Goal: Download file/media: Download file/media

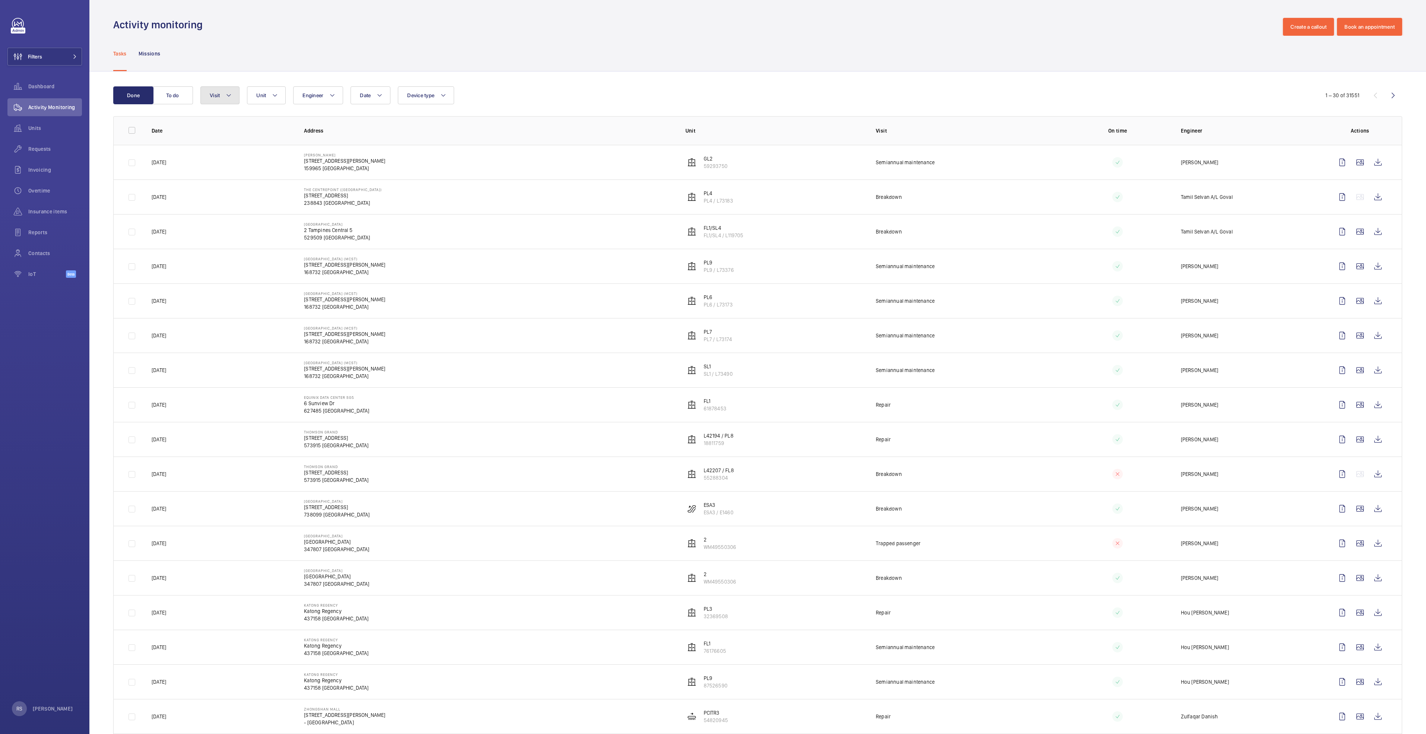
click at [226, 100] on button "Visit" at bounding box center [219, 95] width 39 height 18
click at [69, 59] on button "Filters" at bounding box center [44, 57] width 75 height 18
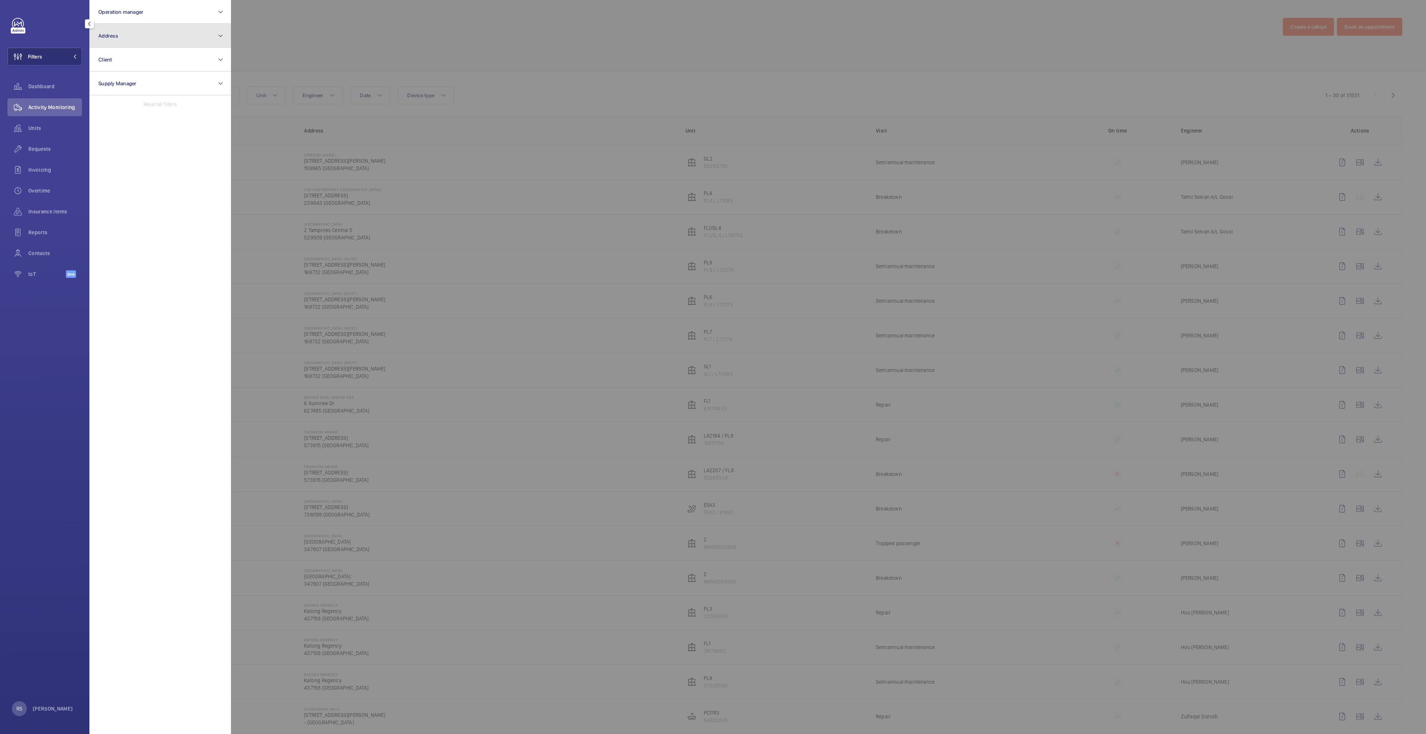
click at [156, 38] on button "Address" at bounding box center [160, 36] width 142 height 24
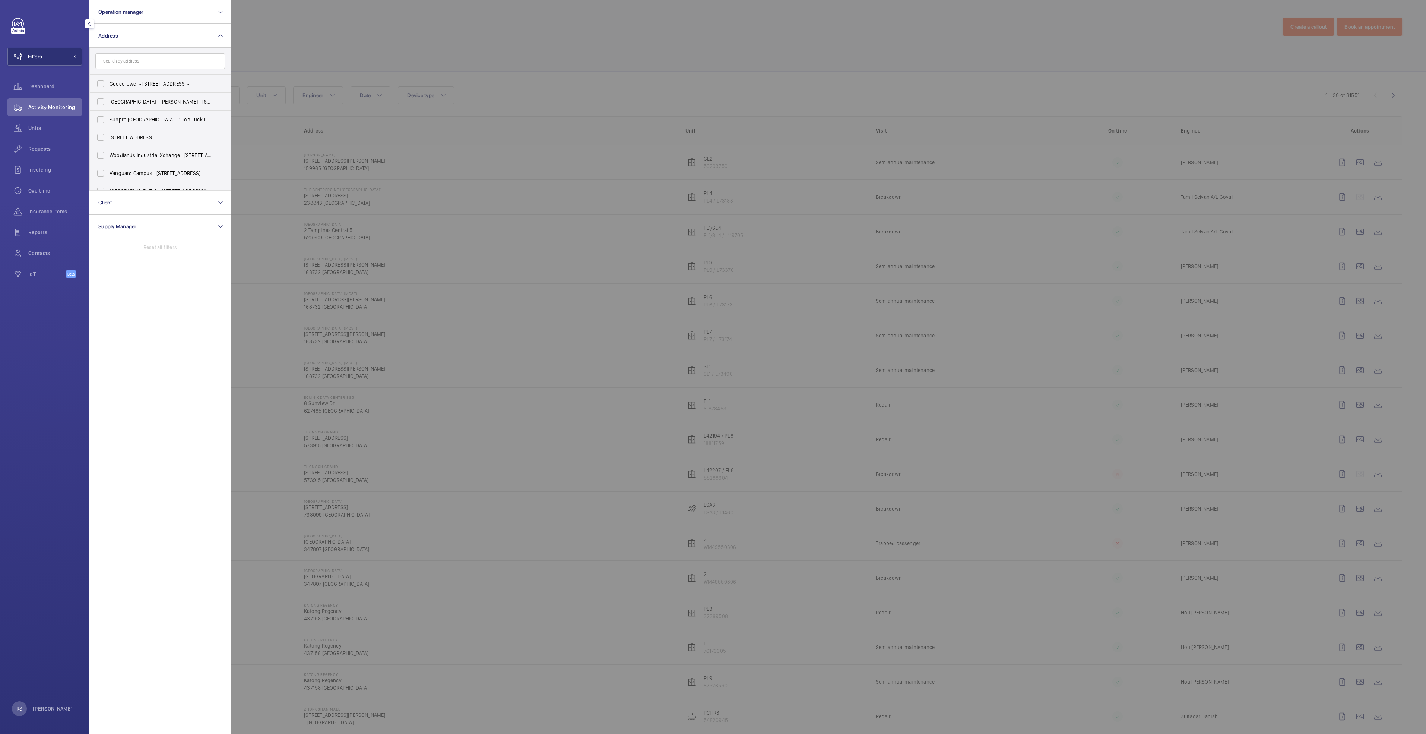
click at [154, 63] on input "text" at bounding box center [160, 61] width 130 height 16
type input "h"
type input "houga"
click at [173, 120] on span "Houga ng Mall - [STREET_ADDRESS]" at bounding box center [161, 119] width 102 height 7
click at [108, 120] on input "Houga ng Mall - [STREET_ADDRESS]" at bounding box center [100, 119] width 15 height 15
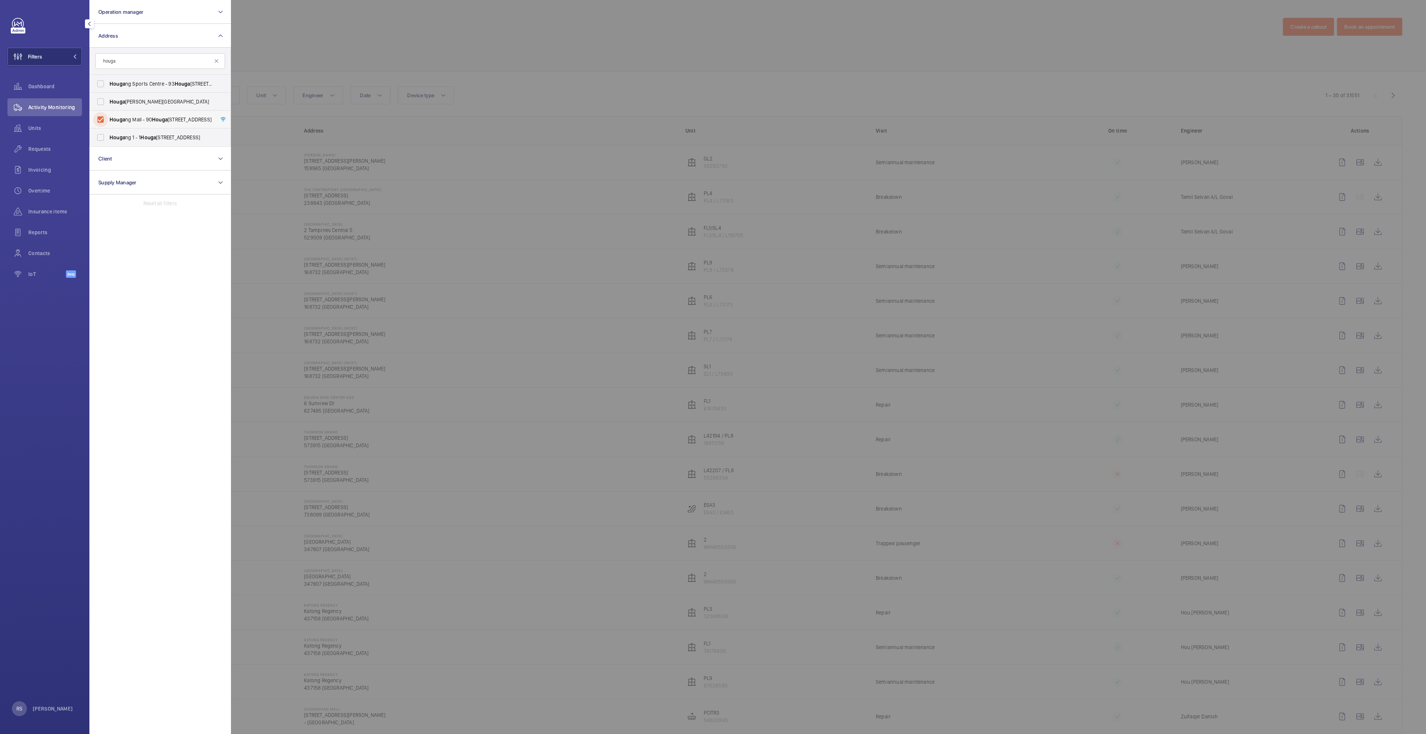
checkbox input "true"
click at [517, 34] on div at bounding box center [944, 367] width 1426 height 734
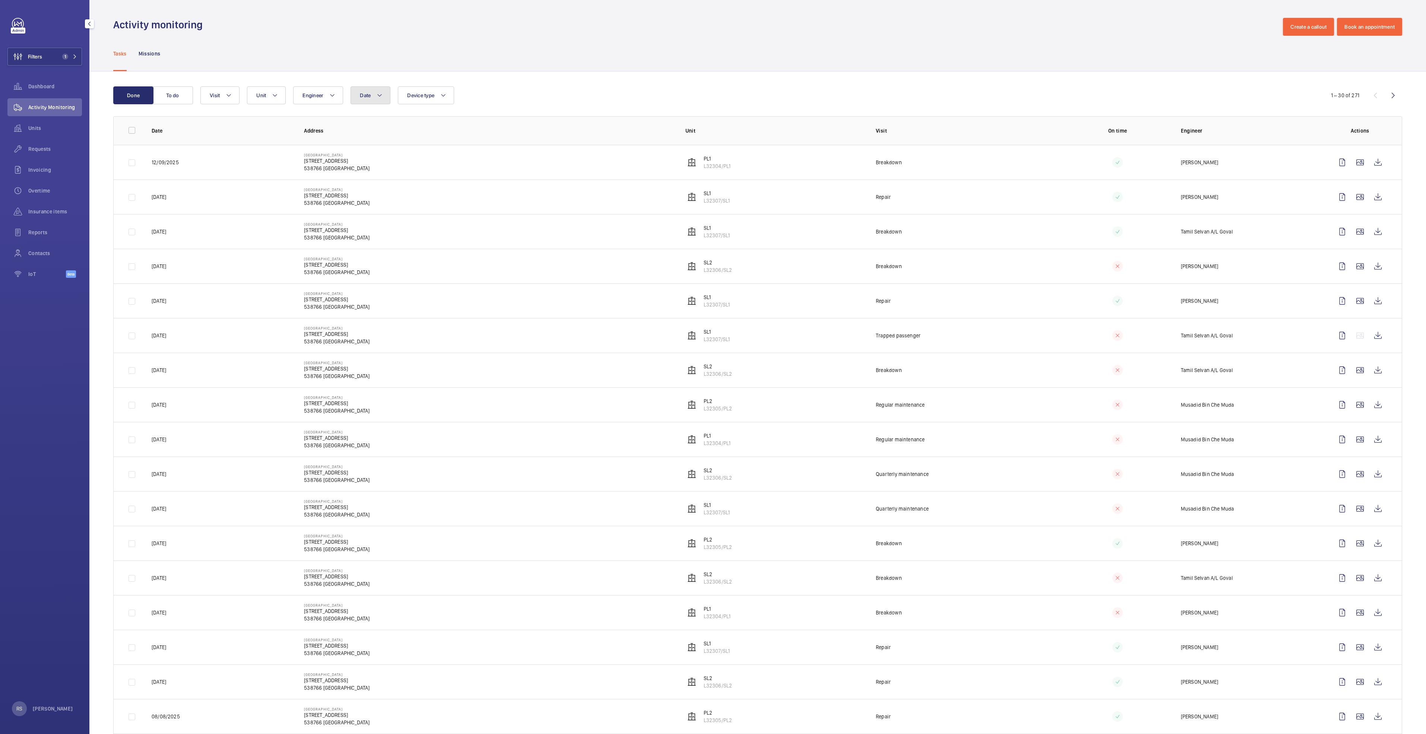
click at [381, 98] on mat-icon at bounding box center [380, 95] width 6 height 9
click at [592, 75] on div "Done To do Date [DATE] [DATE] Mo [DATE] Tu [DATE] We [DATE] Th [DATE] Fr [DATE]…" at bounding box center [757, 637] width 1337 height 1131
click at [375, 95] on button "Date" at bounding box center [371, 95] width 40 height 18
click at [374, 150] on mat-icon at bounding box center [370, 149] width 9 height 9
click at [427, 183] on span "1" at bounding box center [426, 181] width 15 height 15
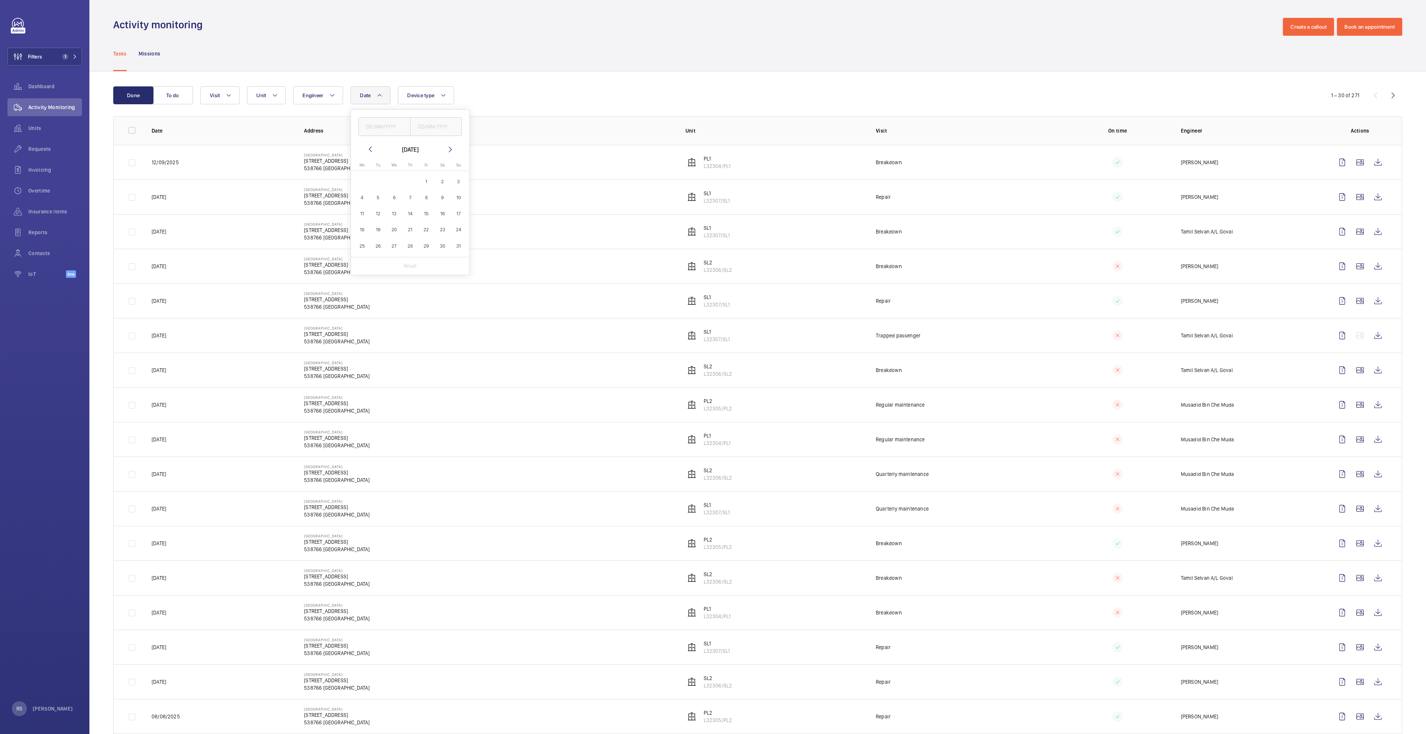
type input "[DATE]"
click at [462, 249] on span "31" at bounding box center [458, 246] width 15 height 15
type input "[DATE]"
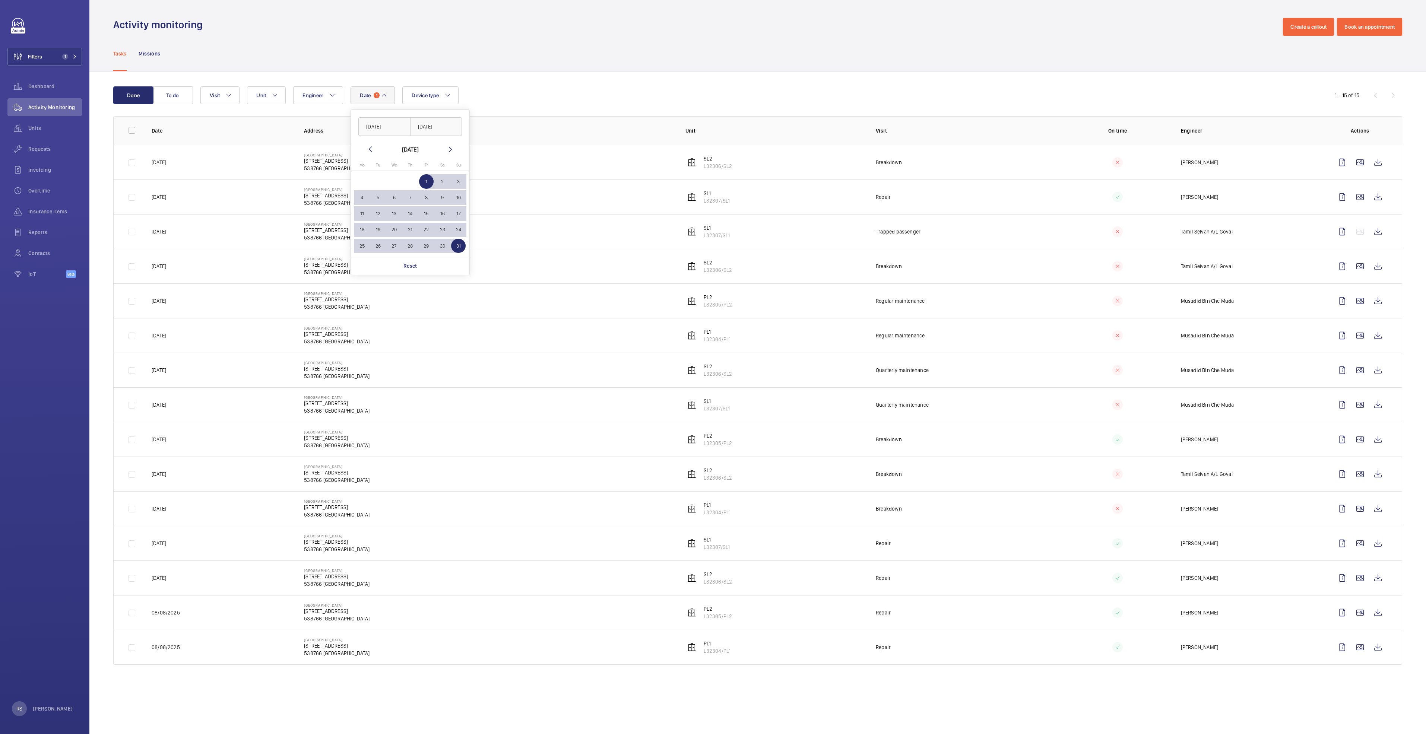
click at [633, 77] on div "Done To do Date 1 [DATE] [DATE] [DATE] [DATE] Mo [DATE] Tu [DATE] We [DATE] Th …" at bounding box center [757, 377] width 1337 height 611
click at [229, 89] on button "Visit" at bounding box center [219, 95] width 39 height 18
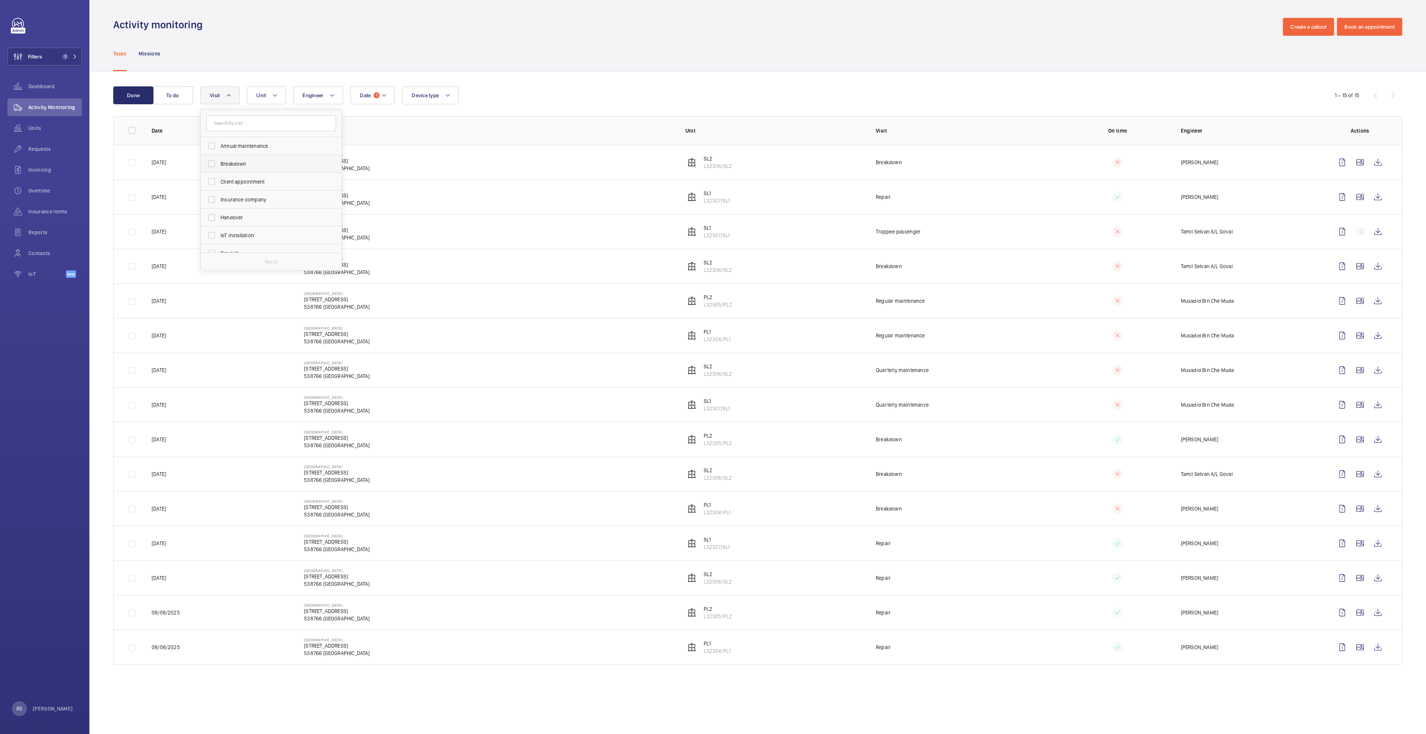
click at [244, 167] on span "Breakdown" at bounding box center [272, 163] width 102 height 7
click at [219, 167] on input "Breakdown" at bounding box center [211, 163] width 15 height 15
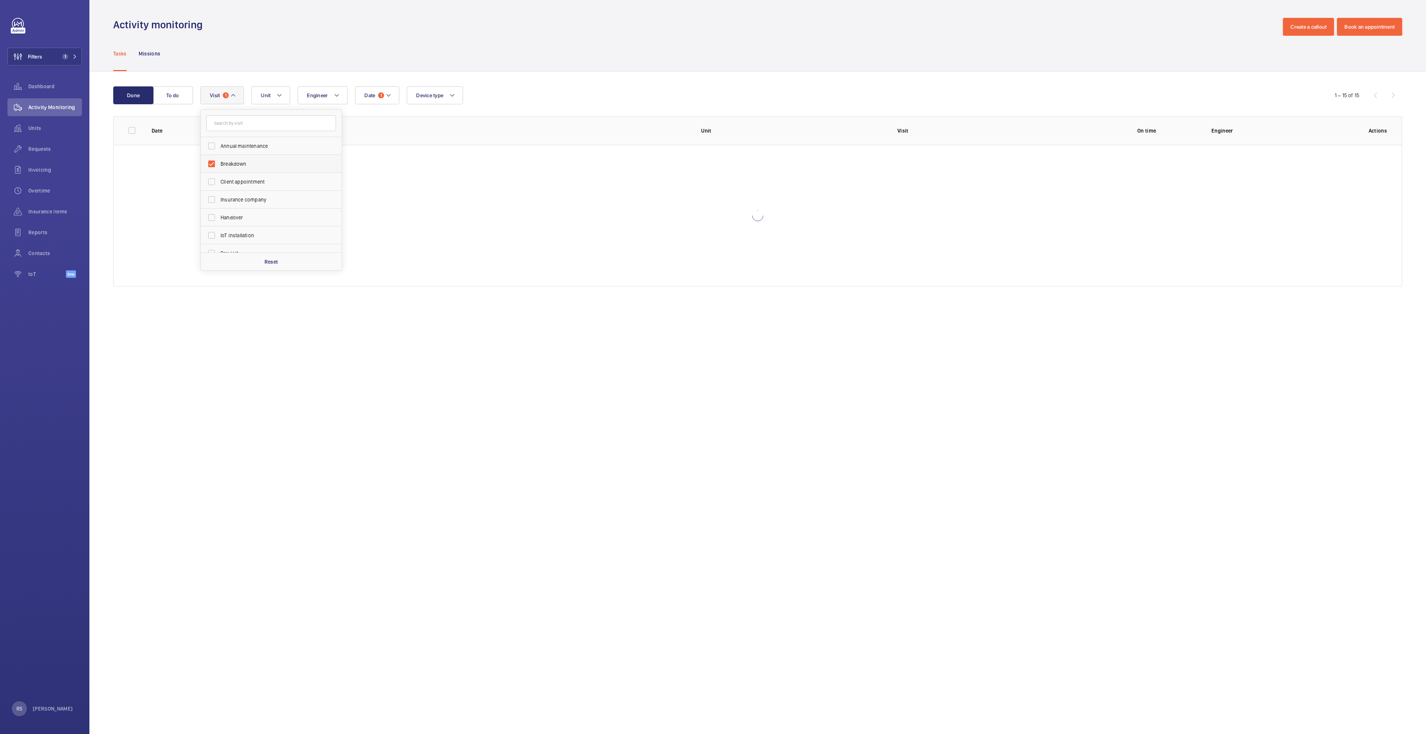
click at [244, 167] on span "Breakdown" at bounding box center [272, 163] width 102 height 7
click at [219, 167] on input "Breakdown" at bounding box center [211, 163] width 15 height 15
checkbox input "false"
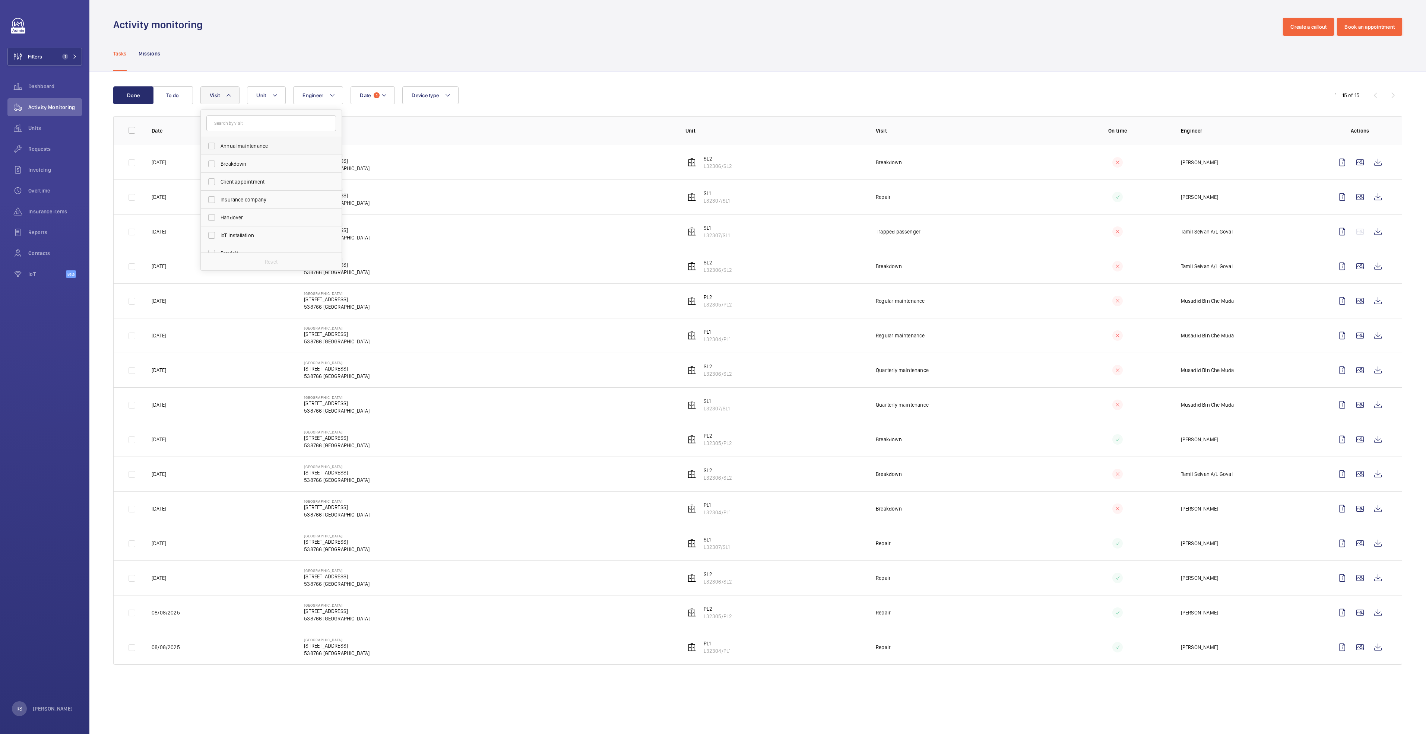
click at [246, 147] on span "Annual maintenance" at bounding box center [272, 145] width 102 height 7
click at [219, 147] on input "Annual maintenance" at bounding box center [211, 146] width 15 height 15
checkbox input "true"
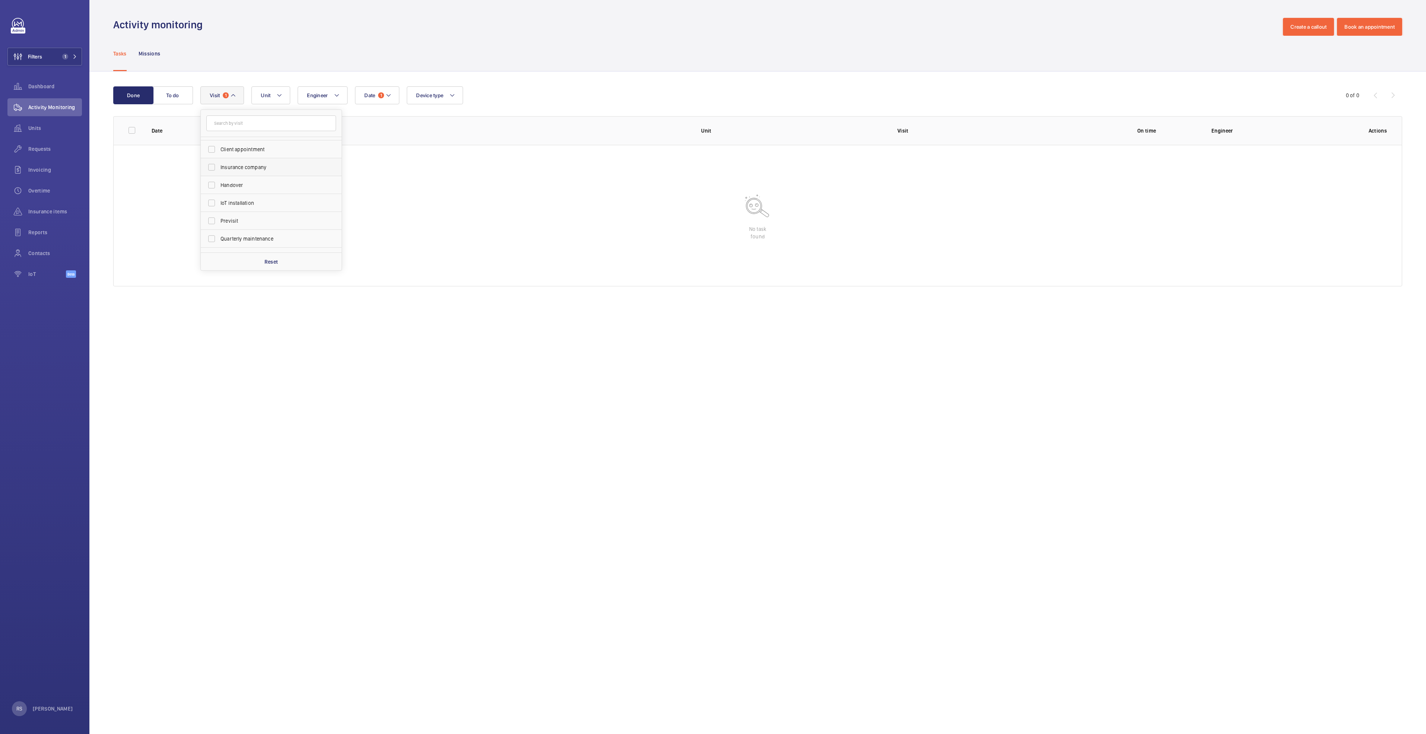
scroll to position [56, 0]
click at [247, 217] on span "Quarterly maintenance" at bounding box center [272, 215] width 102 height 7
click at [219, 217] on input "Quarterly maintenance" at bounding box center [211, 215] width 15 height 15
checkbox input "true"
click at [247, 234] on span "Regular maintenance" at bounding box center [272, 232] width 102 height 7
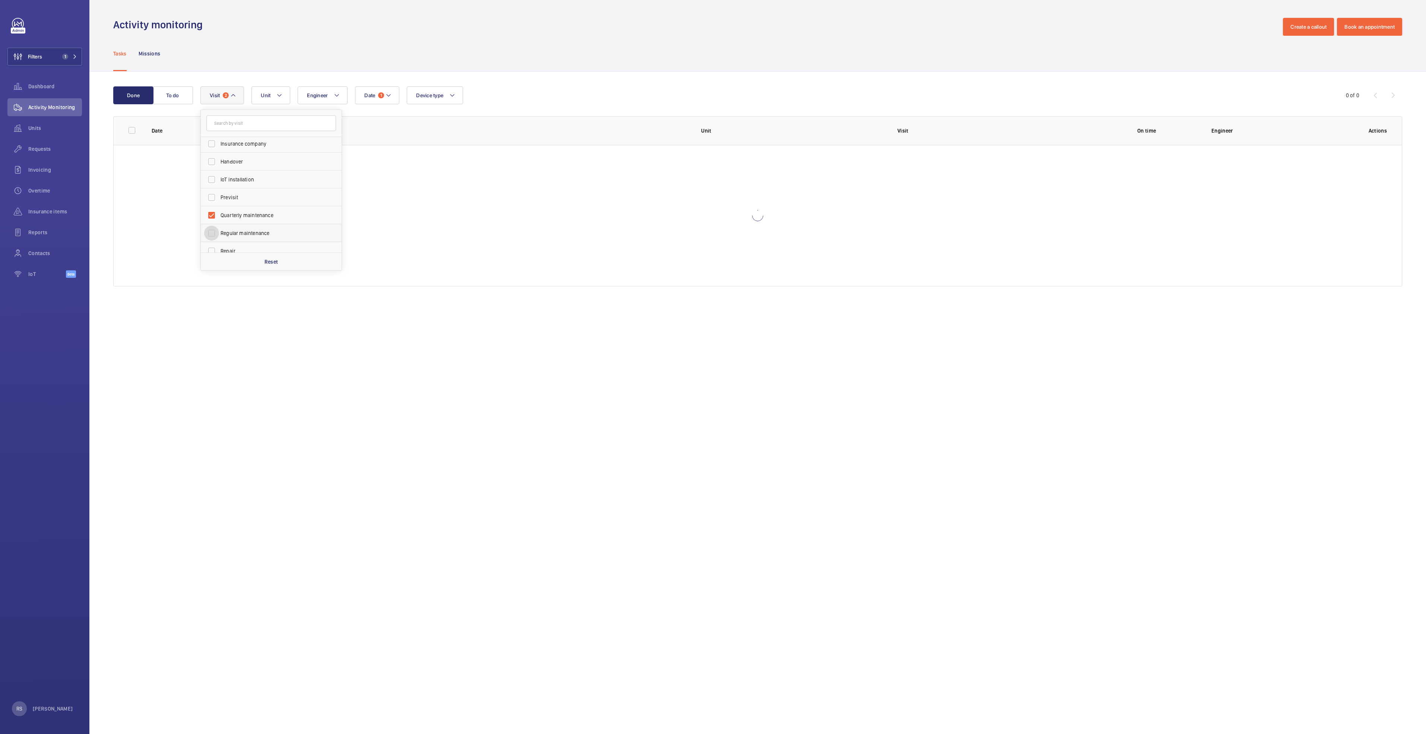
click at [219, 234] on input "Regular maintenance" at bounding box center [211, 233] width 15 height 15
checkbox input "true"
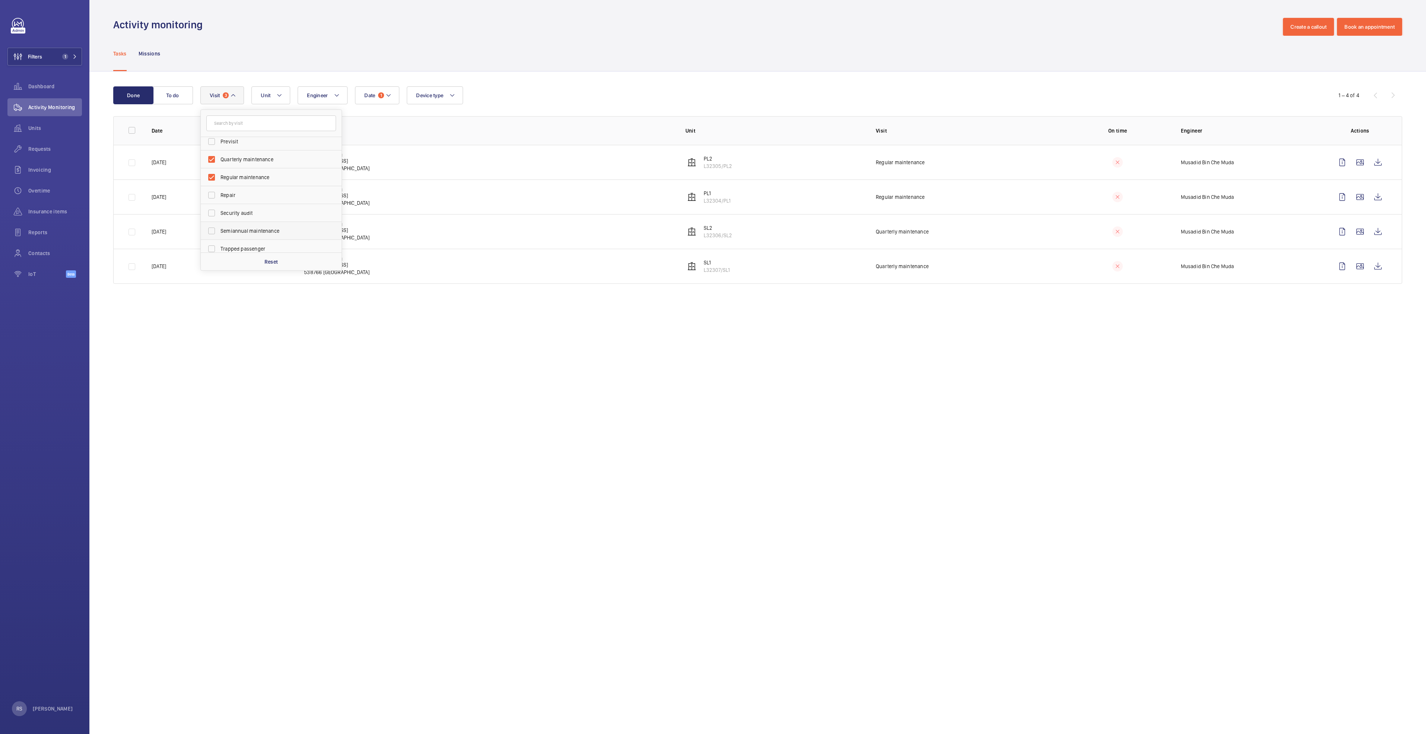
click at [249, 234] on span "Semiannual maintenance" at bounding box center [272, 230] width 102 height 7
click at [219, 234] on input "Semiannual maintenance" at bounding box center [211, 231] width 15 height 15
checkbox input "true"
click at [512, 47] on div "Tasks Missions" at bounding box center [757, 53] width 1289 height 35
click at [710, 160] on wm-front-icon-button at bounding box center [1378, 162] width 18 height 18
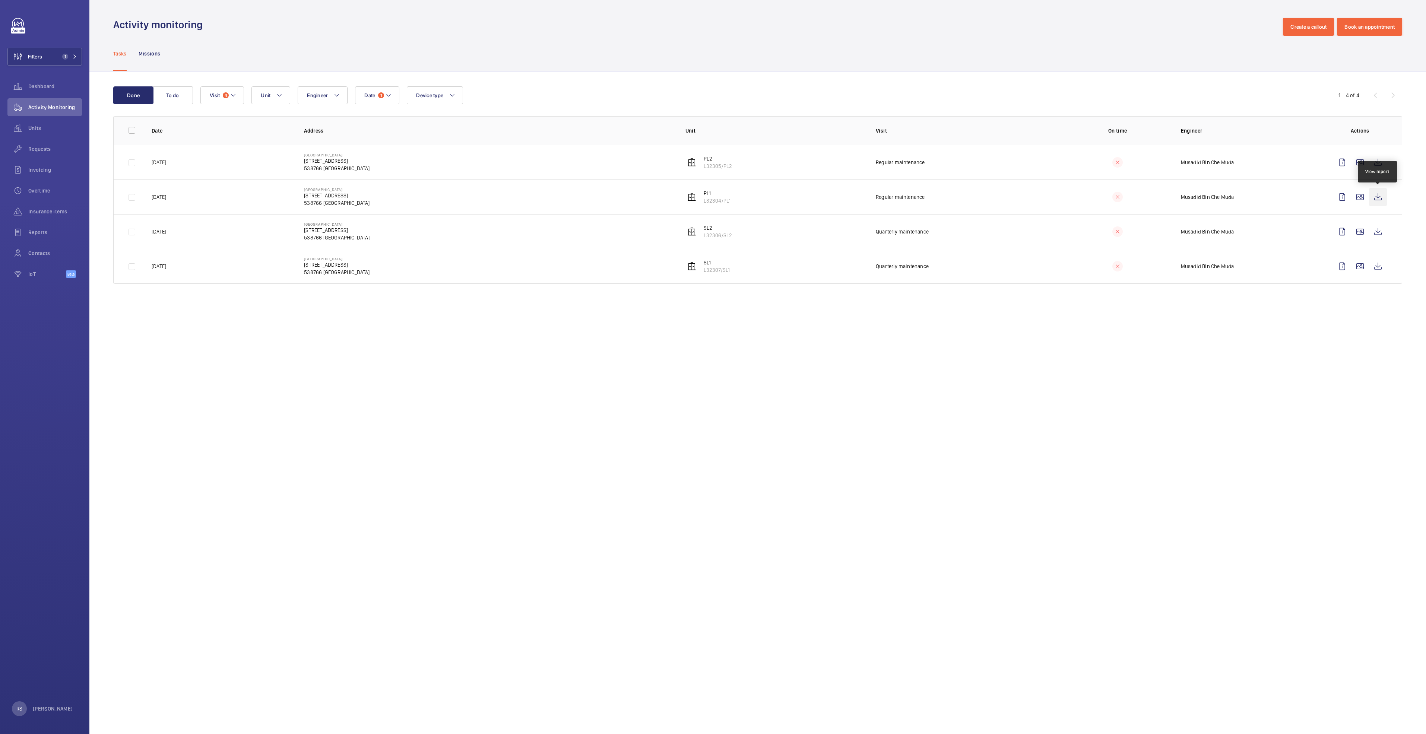
click at [710, 195] on wm-front-icon-button at bounding box center [1378, 197] width 18 height 18
click at [710, 234] on wm-front-icon-button at bounding box center [1378, 232] width 18 height 18
click at [710, 269] on wm-front-icon-button at bounding box center [1378, 266] width 18 height 18
click at [710, 234] on wm-front-icon-button at bounding box center [1378, 232] width 18 height 18
click at [78, 54] on button "Filters 1" at bounding box center [44, 57] width 75 height 18
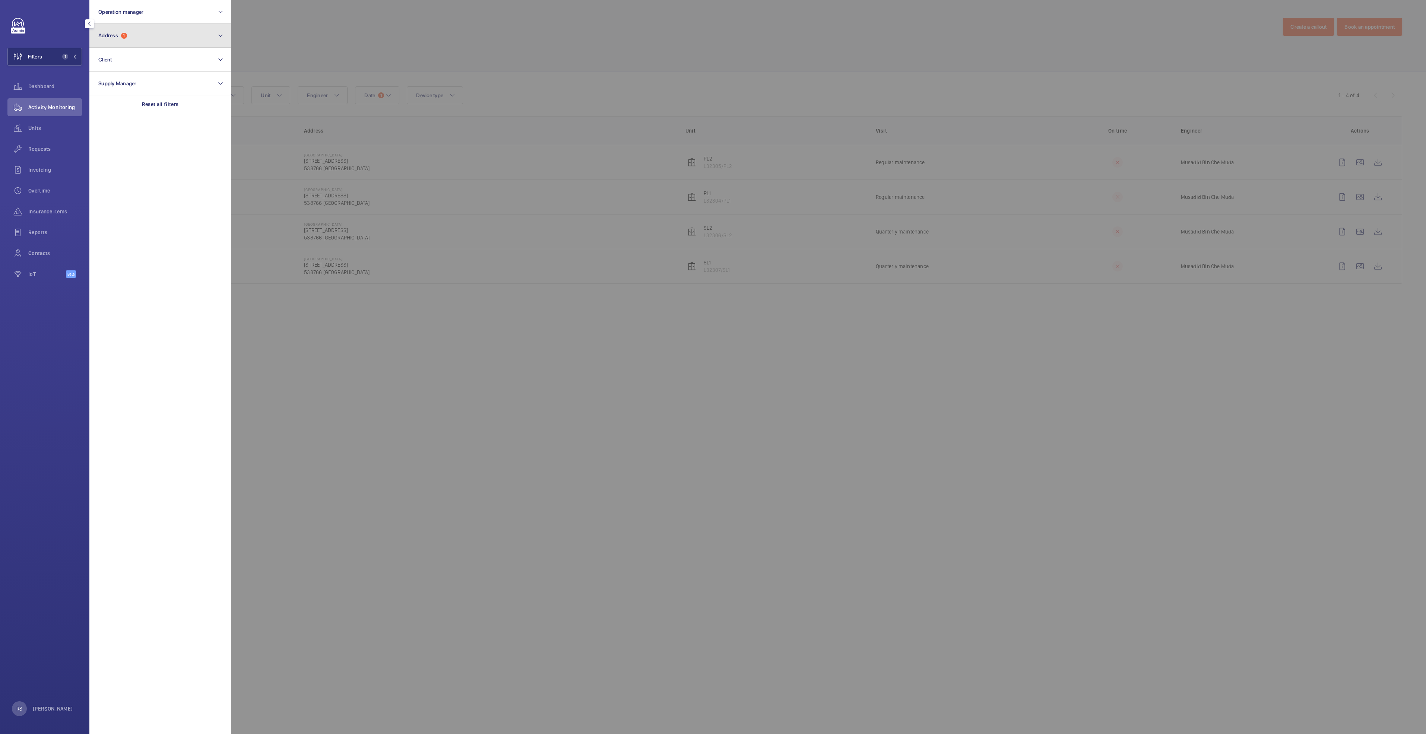
click at [128, 39] on button "Address 1" at bounding box center [160, 36] width 142 height 24
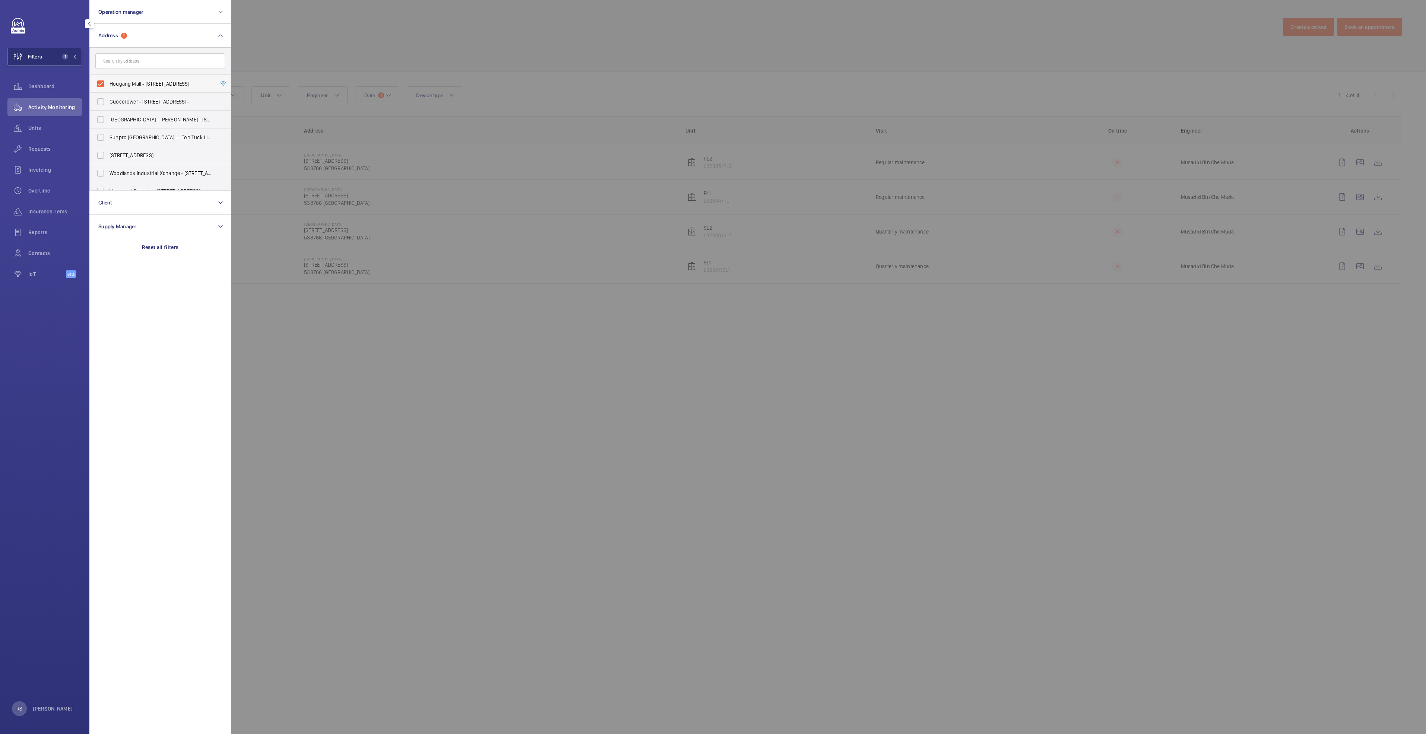
click at [156, 79] on label "Hougang Mall - [STREET_ADDRESS]" at bounding box center [155, 84] width 130 height 18
click at [108, 79] on input "Hougang Mall - [STREET_ADDRESS]" at bounding box center [100, 83] width 15 height 15
checkbox input "false"
click at [140, 58] on input "text" at bounding box center [160, 61] width 130 height 16
type input "northpoint"
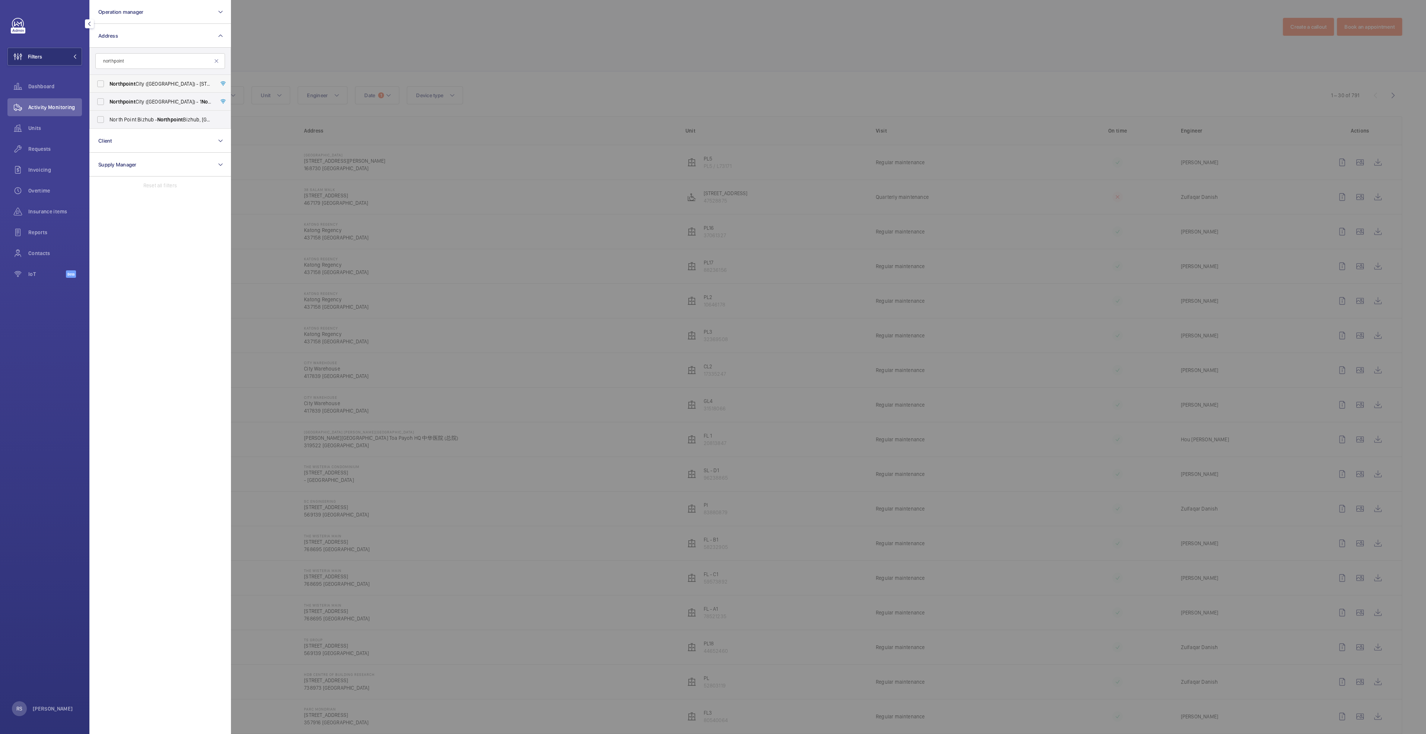
click at [172, 83] on span "[GEOGRAPHIC_DATA] ([GEOGRAPHIC_DATA]) - [STREET_ADDRESS]" at bounding box center [161, 83] width 102 height 7
click at [108, 83] on input "[GEOGRAPHIC_DATA] ([GEOGRAPHIC_DATA]) - [STREET_ADDRESS]" at bounding box center [100, 83] width 15 height 15
click at [174, 85] on span "[GEOGRAPHIC_DATA] ([GEOGRAPHIC_DATA]) - [STREET_ADDRESS]" at bounding box center [161, 83] width 102 height 7
click at [108, 85] on input "[GEOGRAPHIC_DATA] ([GEOGRAPHIC_DATA]) - [STREET_ADDRESS]" at bounding box center [100, 83] width 15 height 15
click at [173, 82] on span "[GEOGRAPHIC_DATA] ([GEOGRAPHIC_DATA]) - [STREET_ADDRESS]" at bounding box center [161, 83] width 102 height 7
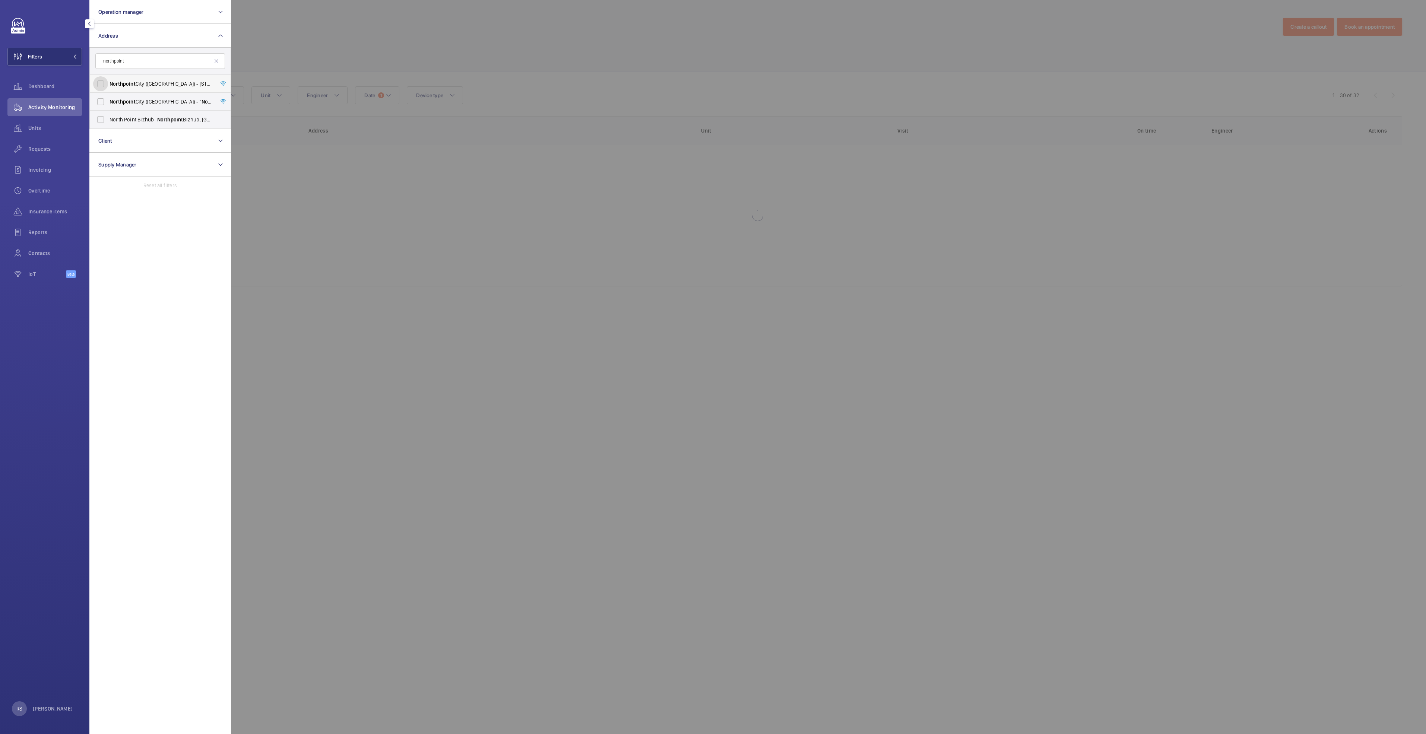
click at [108, 82] on input "[GEOGRAPHIC_DATA] ([GEOGRAPHIC_DATA]) - [STREET_ADDRESS]" at bounding box center [100, 83] width 15 height 15
checkbox input "true"
click at [293, 42] on div at bounding box center [944, 367] width 1426 height 734
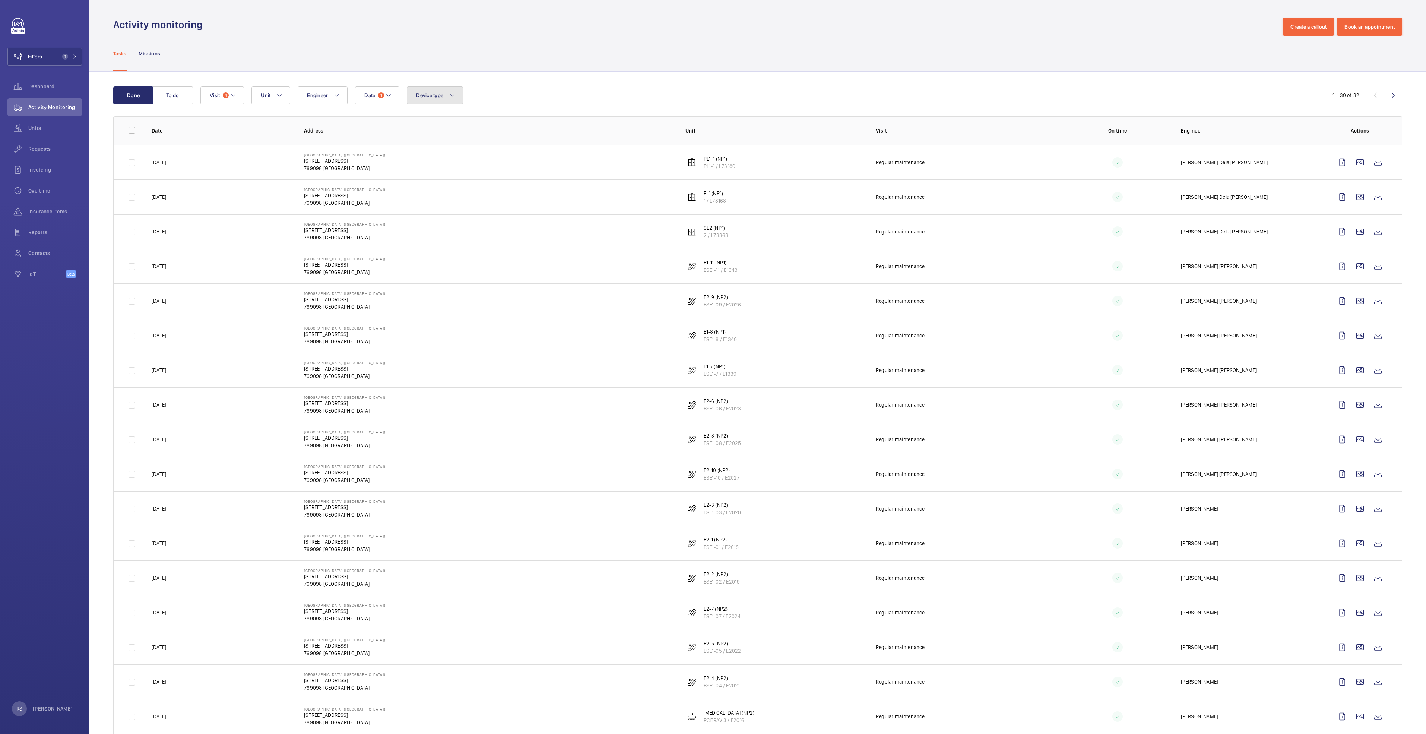
click at [457, 101] on button "Device type" at bounding box center [435, 95] width 56 height 18
click at [451, 161] on span "Lift" at bounding box center [478, 163] width 102 height 7
click at [425, 161] on input "Lift" at bounding box center [418, 163] width 15 height 15
checkbox input "true"
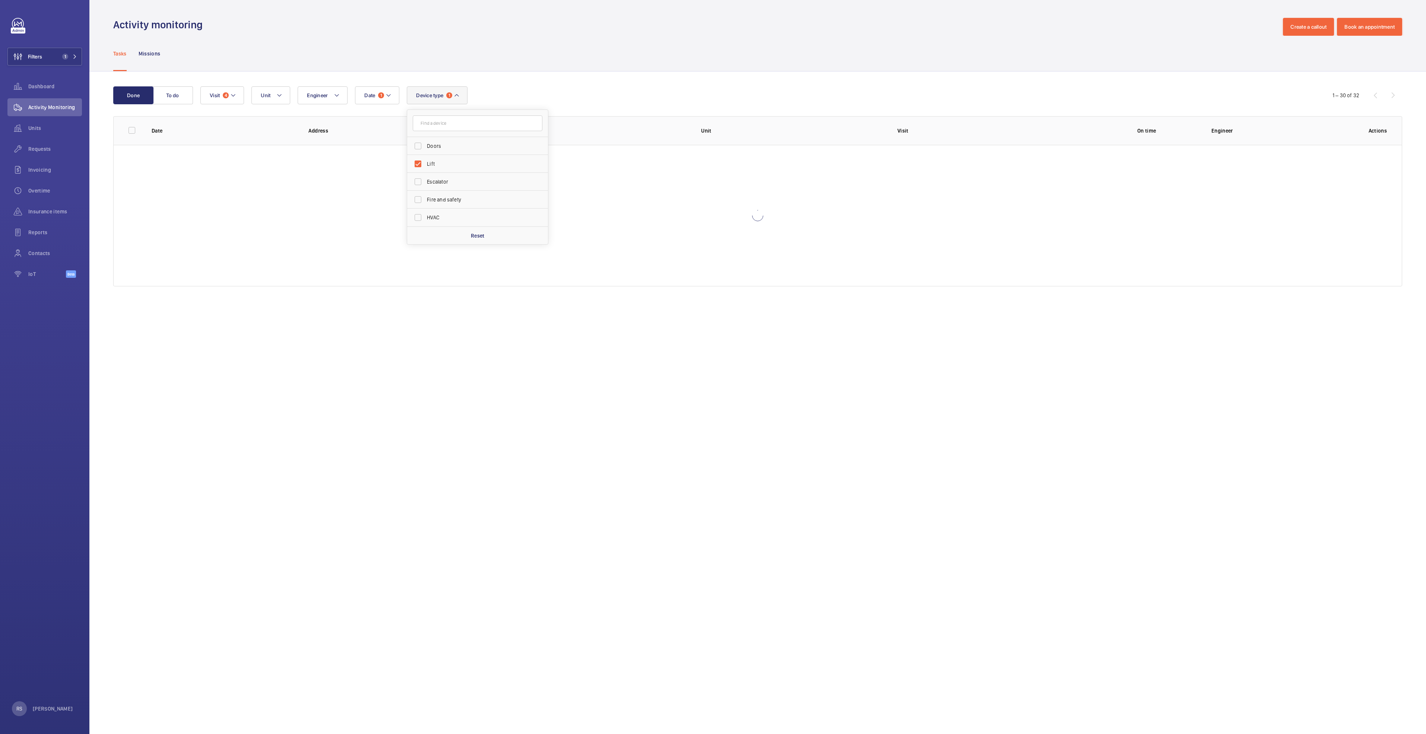
click at [710, 23] on div "Activity monitoring Create a callout Book an appointment" at bounding box center [757, 27] width 1289 height 18
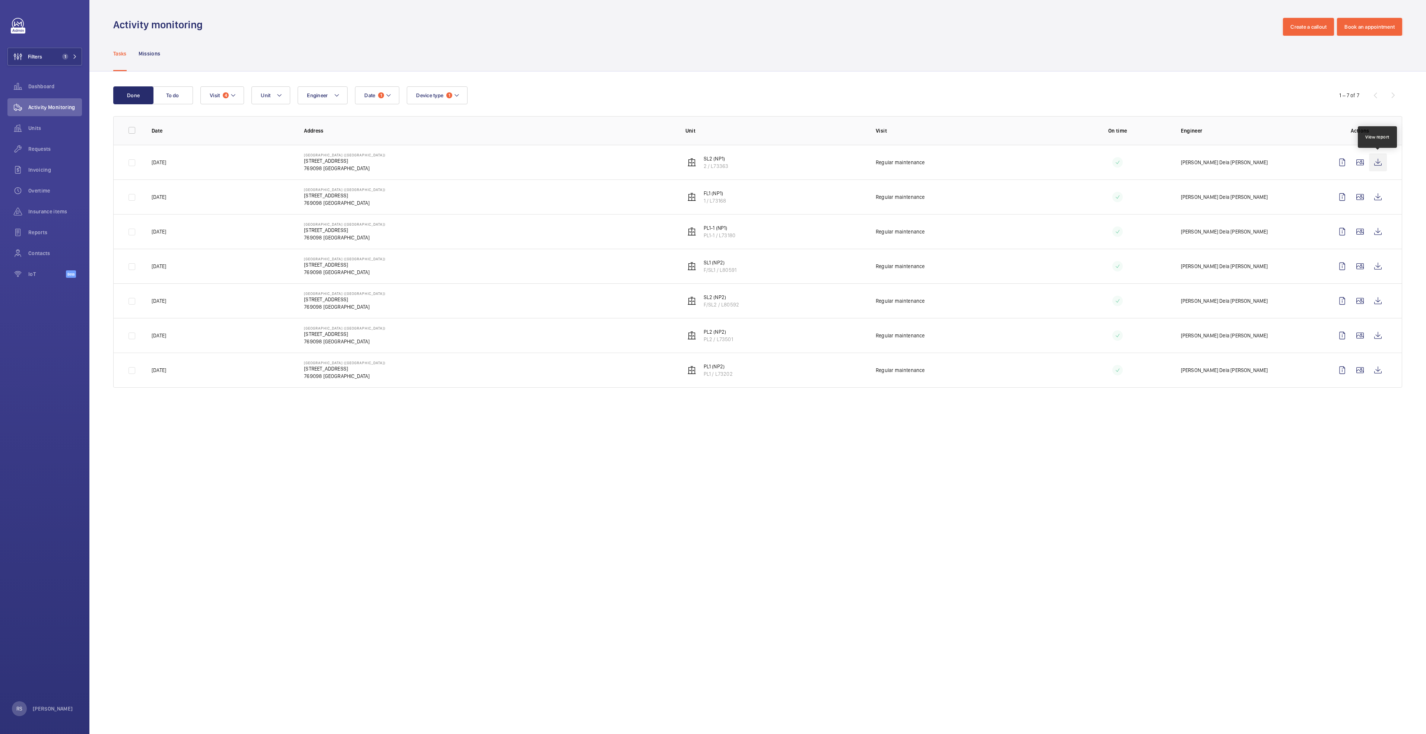
click at [710, 159] on wm-front-icon-button at bounding box center [1378, 162] width 18 height 18
click at [710, 201] on wm-front-icon-button at bounding box center [1378, 197] width 18 height 18
click at [710, 225] on wm-front-icon-button at bounding box center [1378, 232] width 18 height 18
click at [710, 270] on wm-front-icon-button at bounding box center [1378, 266] width 18 height 18
click at [710, 301] on wm-front-icon-button at bounding box center [1378, 301] width 18 height 18
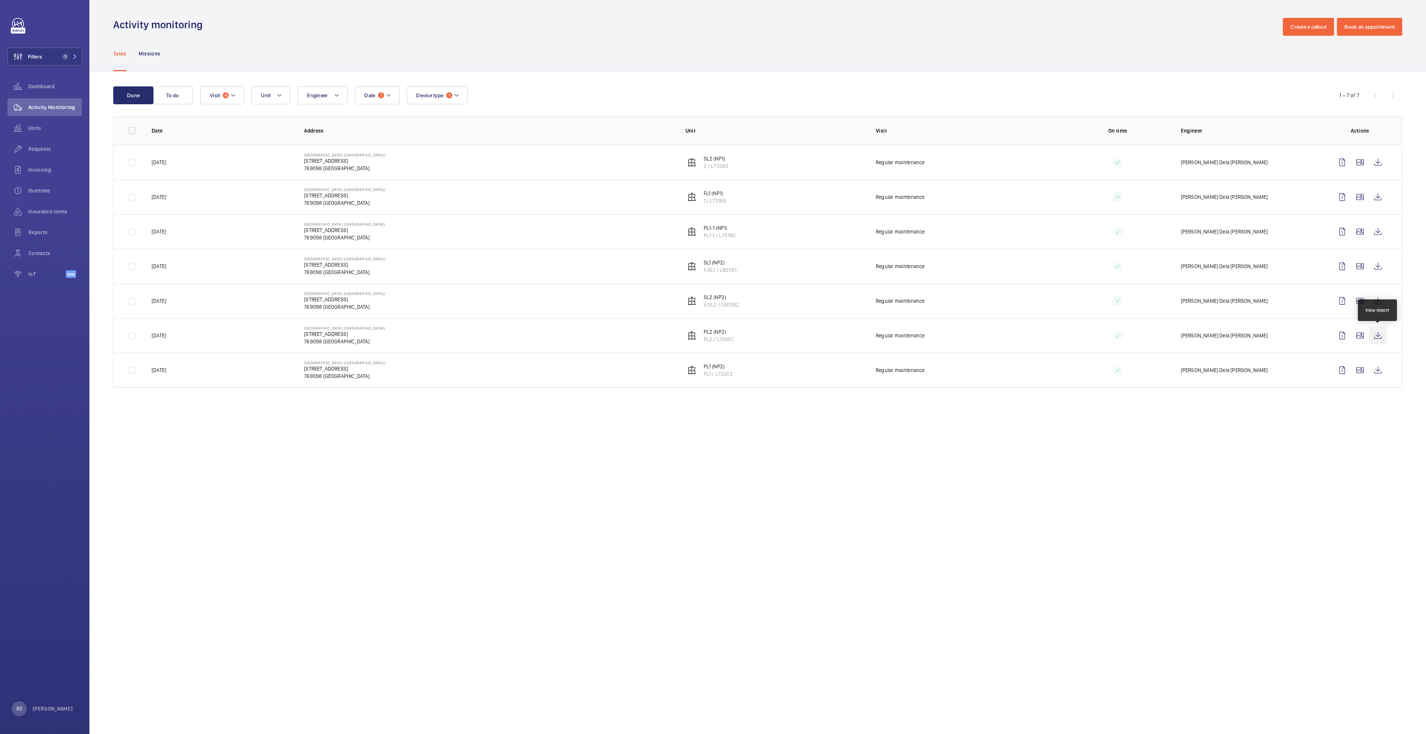
click at [710, 336] on wm-front-icon-button at bounding box center [1378, 336] width 18 height 18
click at [710, 376] on wm-front-icon-button at bounding box center [1378, 370] width 18 height 18
click at [459, 98] on mat-icon at bounding box center [457, 95] width 6 height 9
click at [447, 145] on span "Lift" at bounding box center [478, 145] width 102 height 7
click at [425, 145] on input "Lift" at bounding box center [418, 146] width 15 height 15
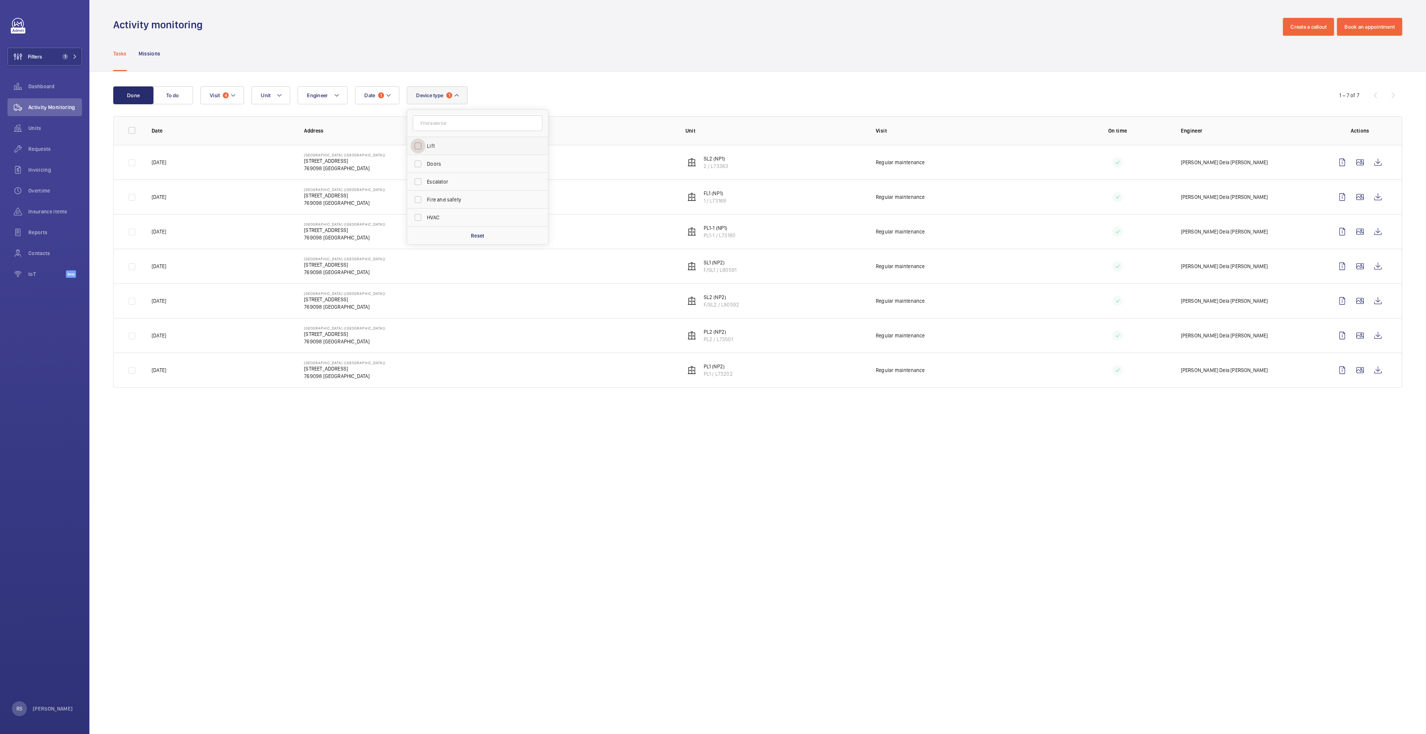
checkbox input "false"
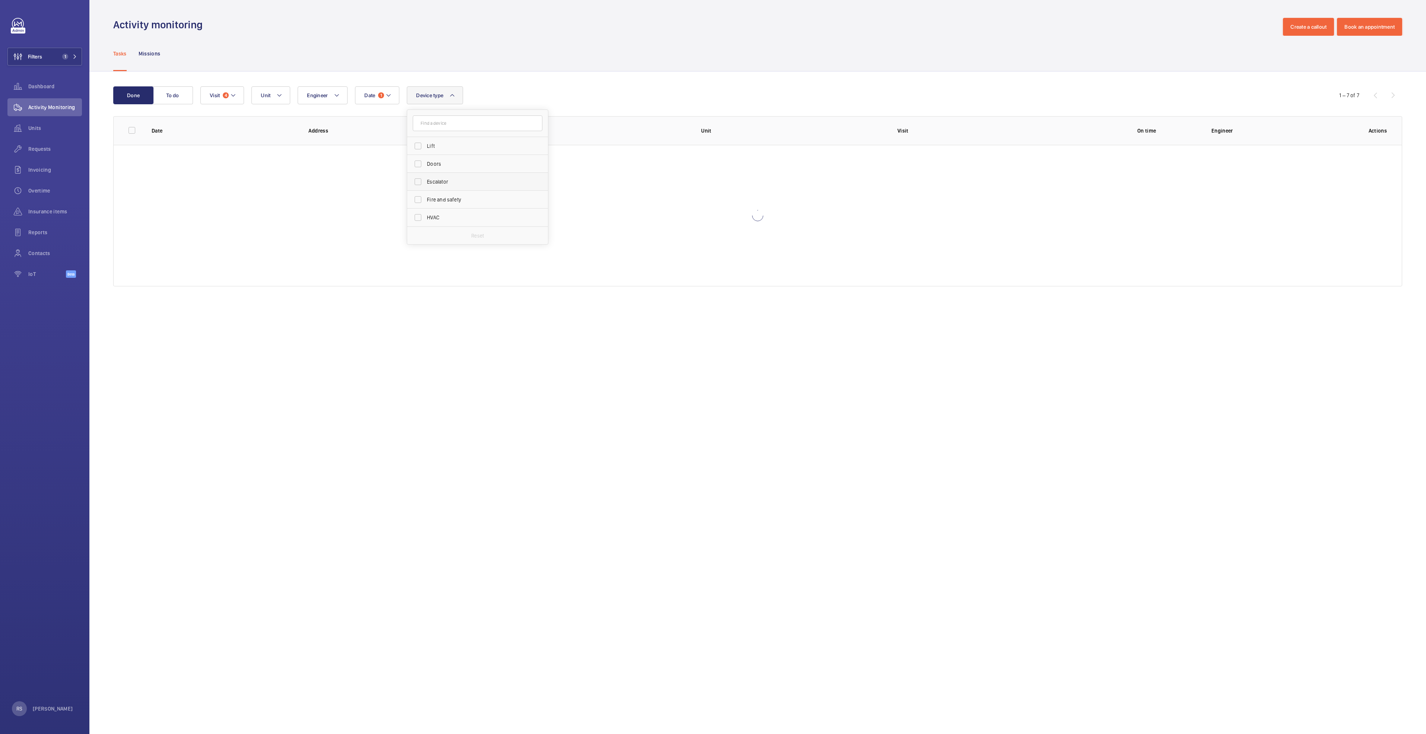
click at [449, 184] on span "Escalator" at bounding box center [478, 181] width 102 height 7
click at [425, 184] on input "Escalator" at bounding box center [418, 181] width 15 height 15
checkbox input "true"
click at [610, 46] on div "Tasks Missions" at bounding box center [757, 53] width 1289 height 35
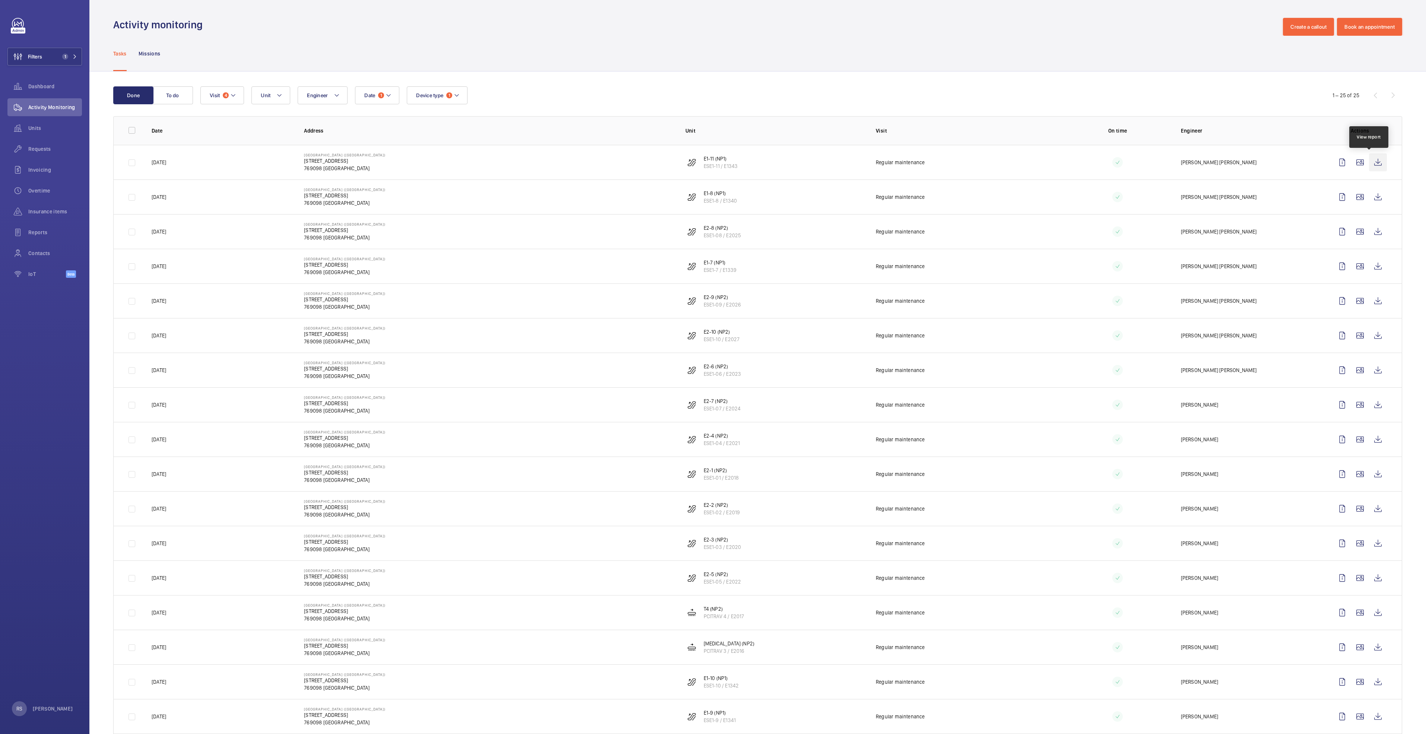
click at [710, 165] on wm-front-icon-button at bounding box center [1378, 162] width 18 height 18
click at [710, 194] on wm-front-icon-button at bounding box center [1378, 197] width 18 height 18
click at [710, 234] on wm-front-icon-button at bounding box center [1378, 232] width 18 height 18
click at [710, 270] on wm-front-icon-button at bounding box center [1378, 266] width 18 height 18
click at [710, 303] on wm-front-icon-button at bounding box center [1378, 301] width 18 height 18
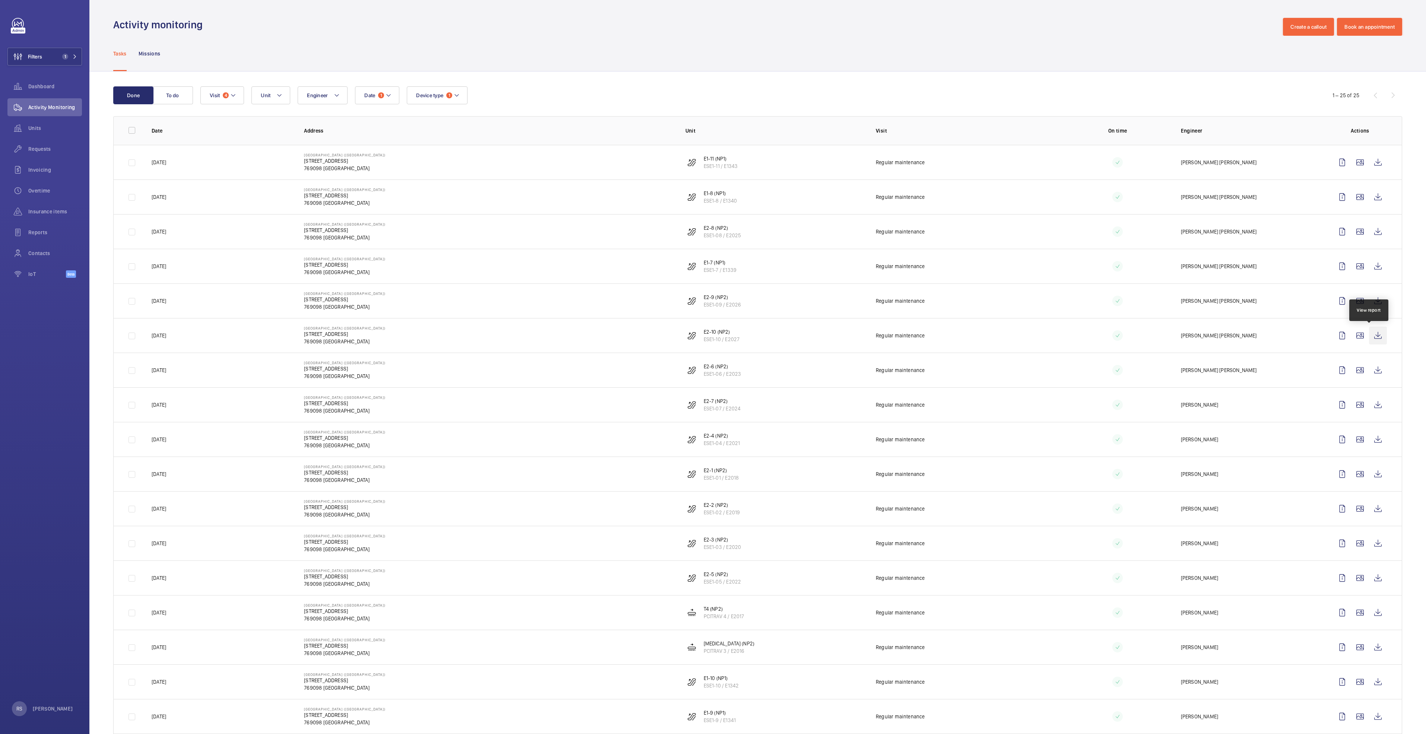
click at [710, 338] on wm-front-icon-button at bounding box center [1378, 336] width 18 height 18
click at [710, 367] on wm-front-icon-button at bounding box center [1378, 370] width 18 height 18
click at [710, 376] on wm-front-icon-button at bounding box center [1378, 405] width 18 height 18
click at [710, 376] on wm-front-icon-button at bounding box center [1378, 440] width 18 height 18
click at [710, 376] on wm-front-icon-button at bounding box center [1378, 474] width 18 height 18
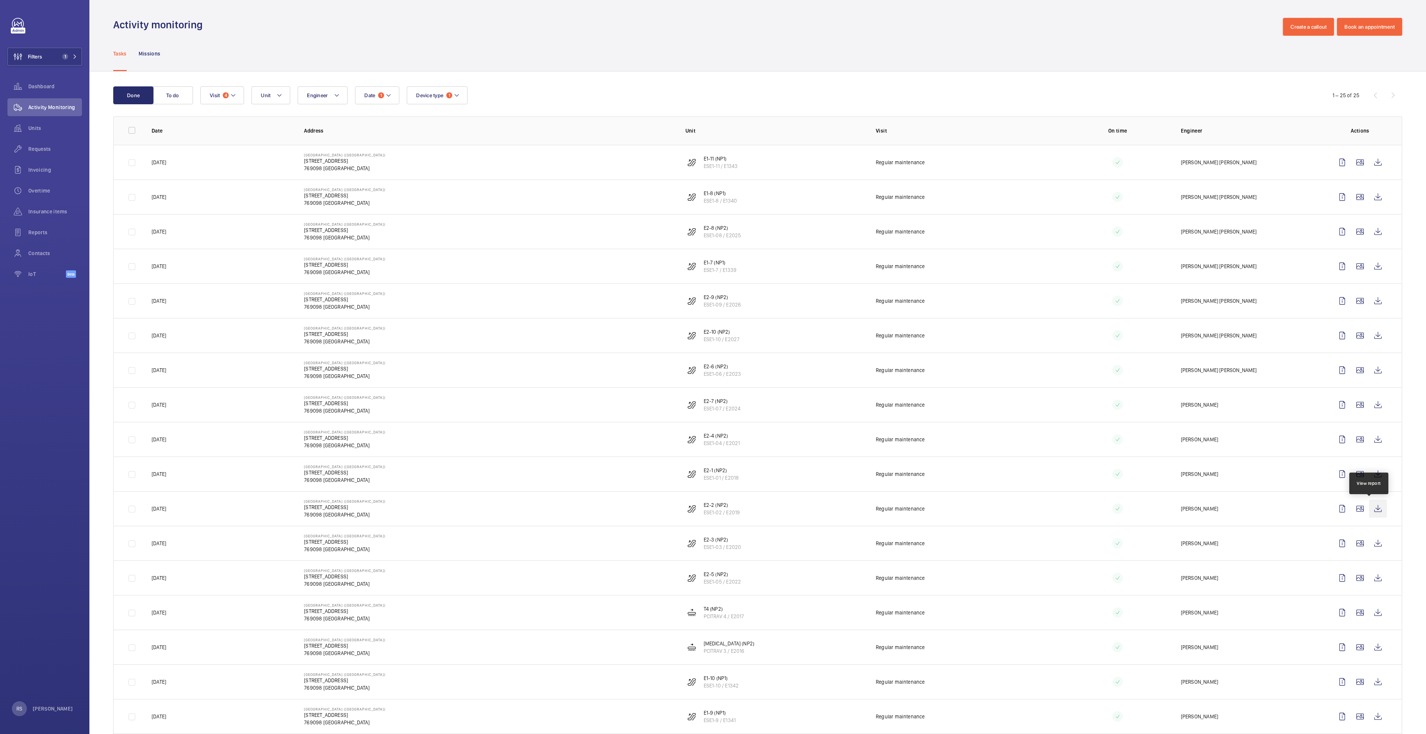
click at [710, 376] on wm-front-icon-button at bounding box center [1378, 509] width 18 height 18
click at [710, 376] on wm-front-icon-button at bounding box center [1378, 544] width 18 height 18
click at [710, 376] on td at bounding box center [1361, 578] width 80 height 35
click at [710, 376] on wm-front-icon-button at bounding box center [1378, 578] width 18 height 18
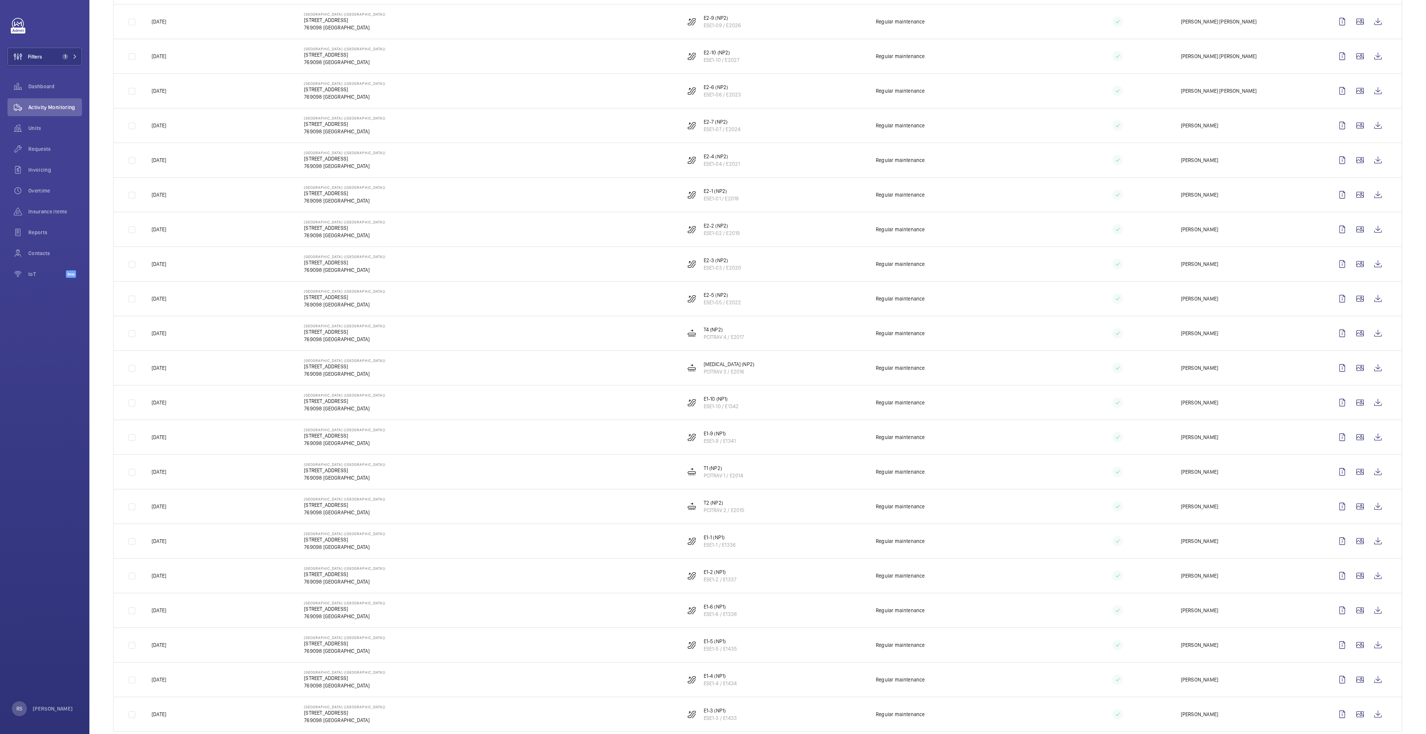
scroll to position [295, 0]
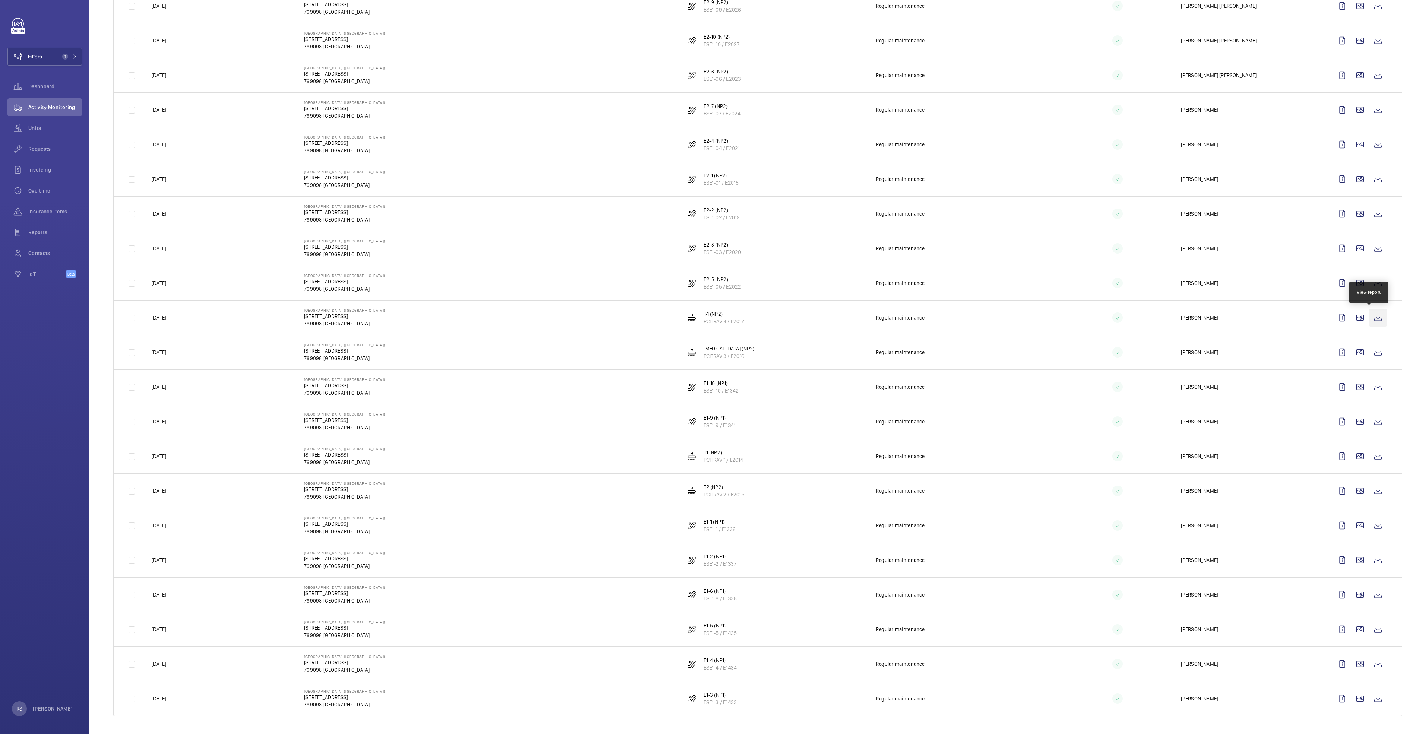
click at [710, 319] on wm-front-icon-button at bounding box center [1378, 318] width 18 height 18
click at [710, 353] on wm-front-icon-button at bounding box center [1378, 352] width 18 height 18
click at [710, 376] on wm-front-icon-button at bounding box center [1378, 387] width 18 height 18
click at [710, 376] on wm-front-icon-button at bounding box center [1378, 422] width 18 height 18
click at [710, 376] on wm-front-icon-button at bounding box center [1378, 456] width 18 height 18
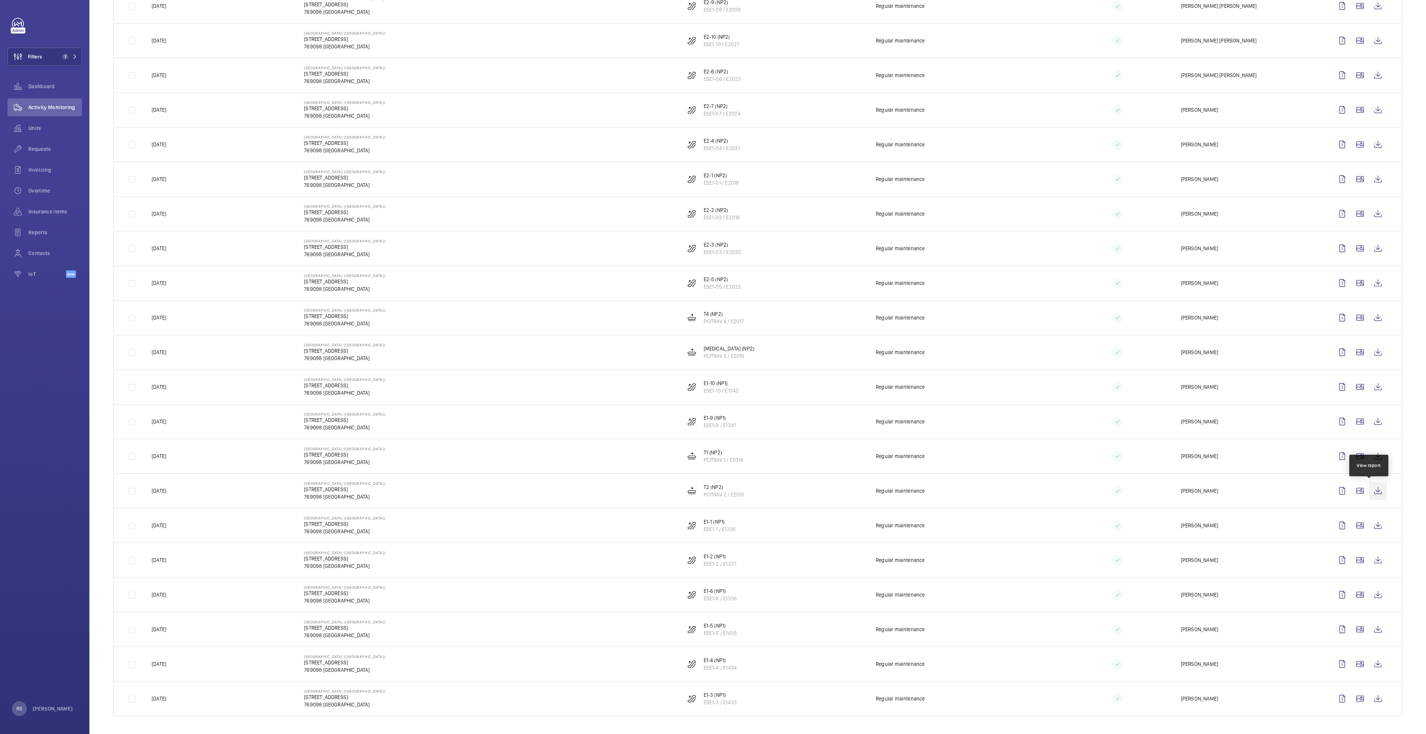
click at [710, 376] on wm-front-icon-button at bounding box center [1378, 491] width 18 height 18
click at [710, 376] on wm-front-icon-button at bounding box center [1378, 526] width 18 height 18
click at [710, 376] on wm-front-icon-button at bounding box center [1378, 560] width 18 height 18
click at [710, 376] on wm-front-icon-button at bounding box center [1378, 595] width 18 height 18
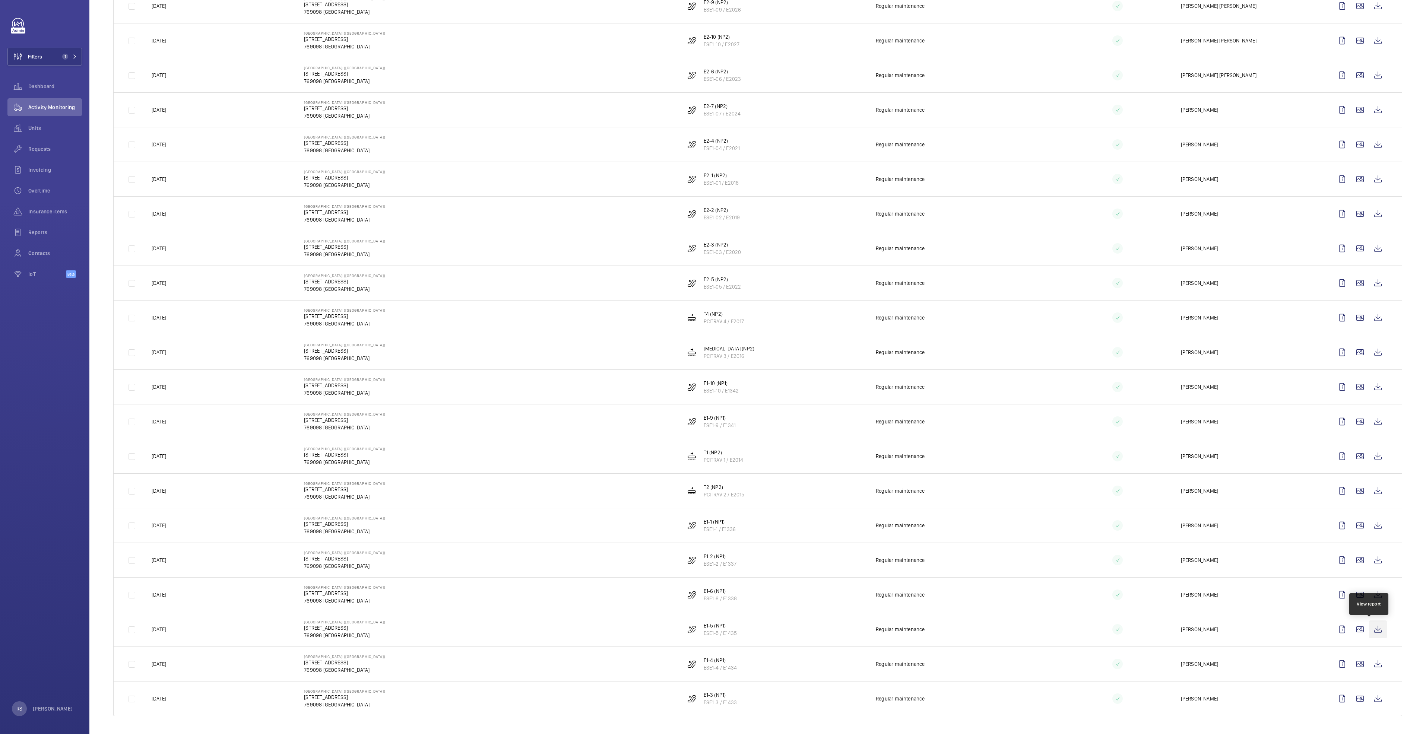
click at [710, 376] on wm-front-icon-button at bounding box center [1378, 630] width 18 height 18
click at [710, 376] on wm-front-icon-button at bounding box center [1378, 664] width 18 height 18
click at [710, 376] on td at bounding box center [1361, 698] width 80 height 35
click at [710, 376] on wm-front-icon-button at bounding box center [1378, 699] width 18 height 18
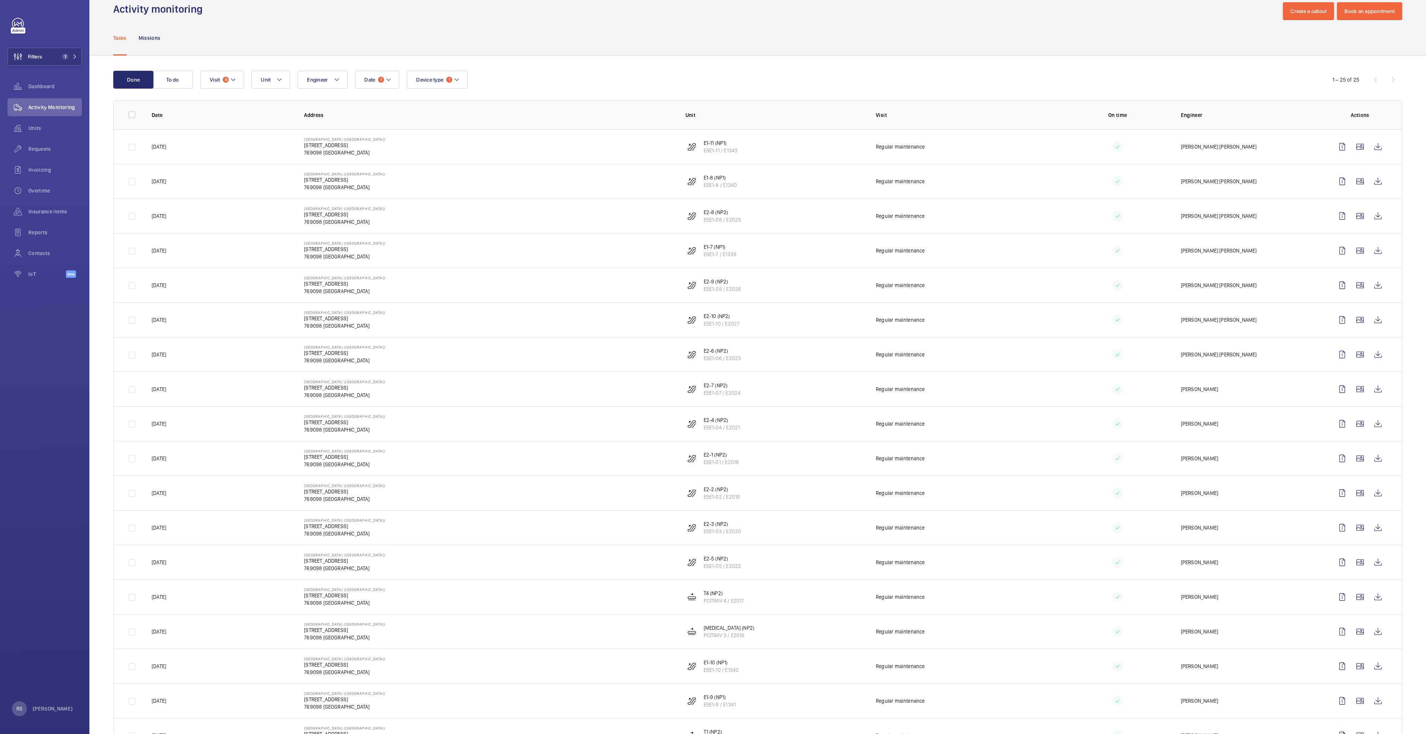
scroll to position [0, 0]
